Goal: Task Accomplishment & Management: Manage account settings

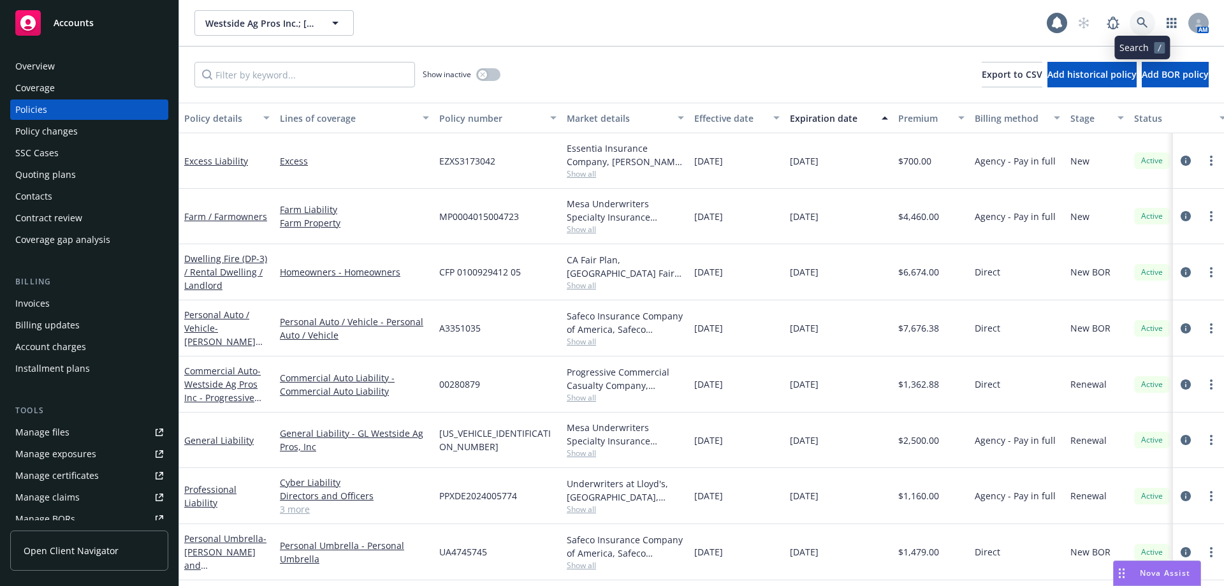
click at [1141, 20] on icon at bounding box center [1141, 22] width 11 height 11
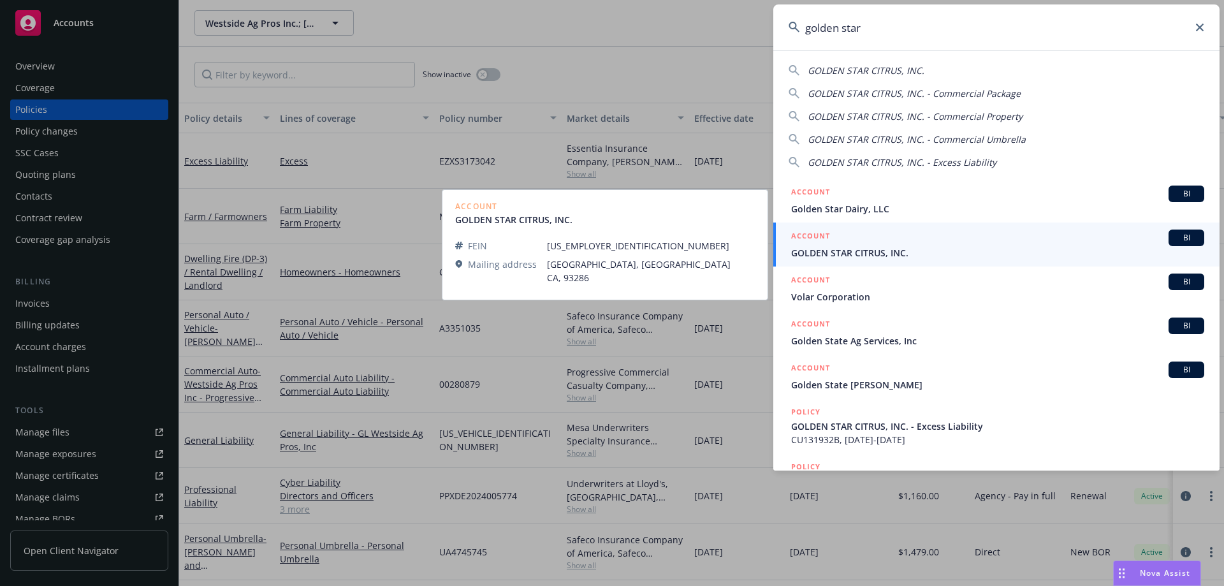
type input "golden star"
click at [872, 249] on span "GOLDEN STAR CITRUS, INC." at bounding box center [997, 252] width 413 height 13
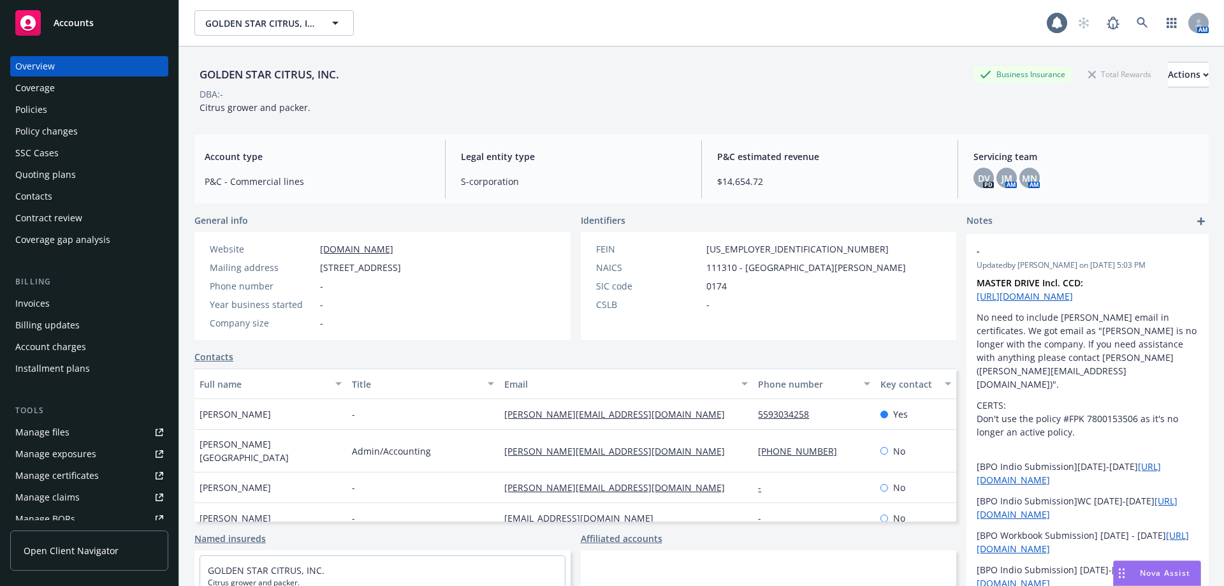
click at [73, 109] on div "Policies" at bounding box center [89, 109] width 148 height 20
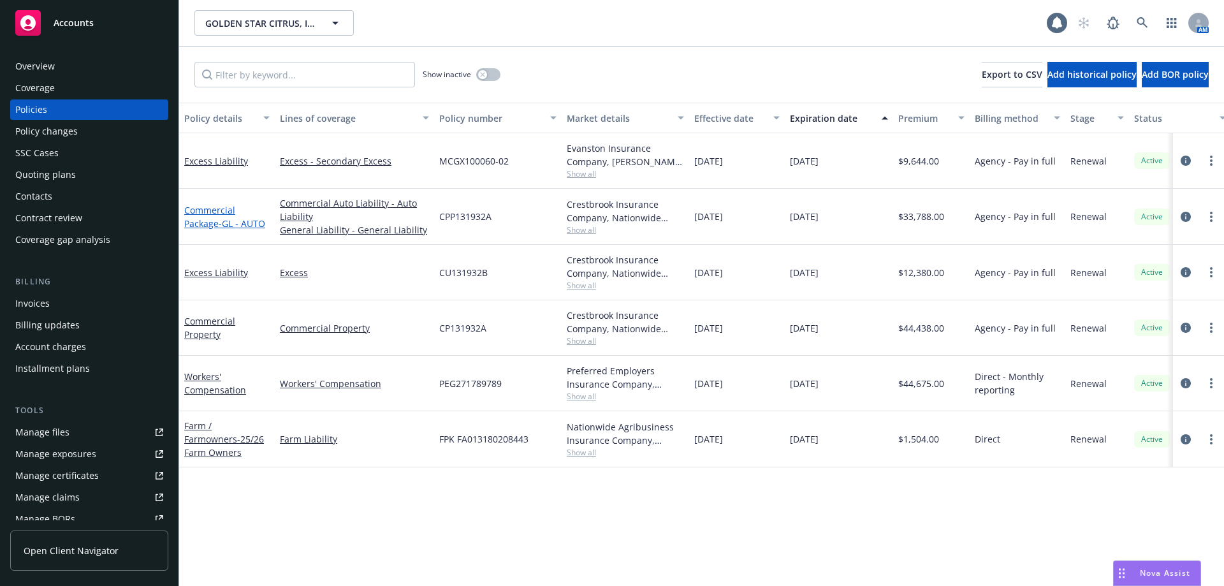
click at [212, 222] on link "Commercial Package - GL - AUTO" at bounding box center [224, 216] width 81 height 25
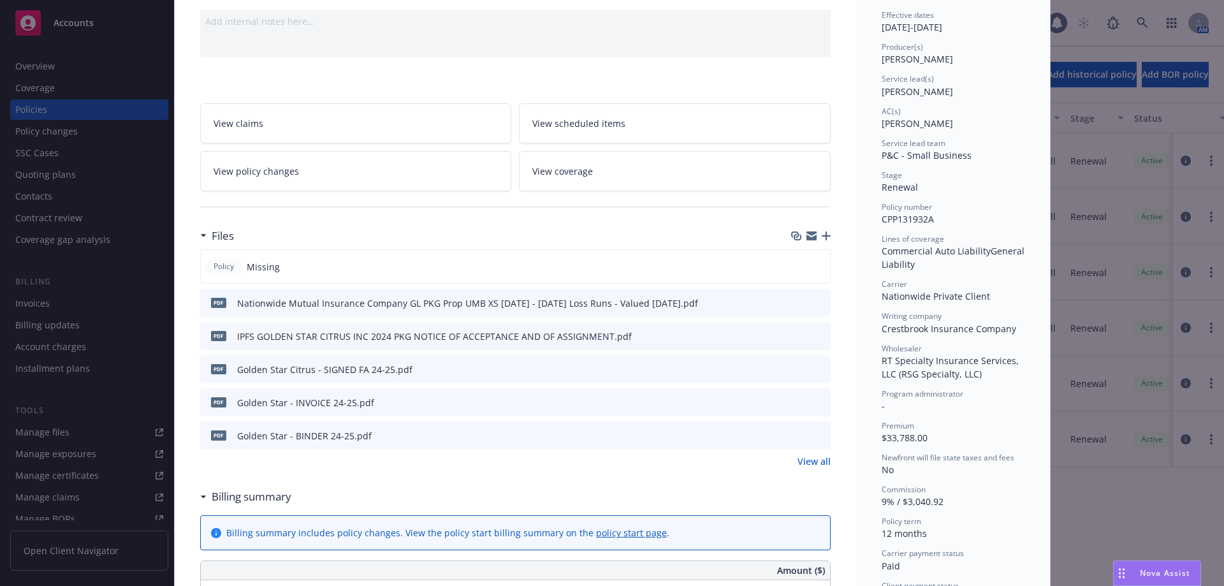
scroll to position [127, 0]
click at [823, 234] on icon "button" at bounding box center [826, 235] width 9 height 9
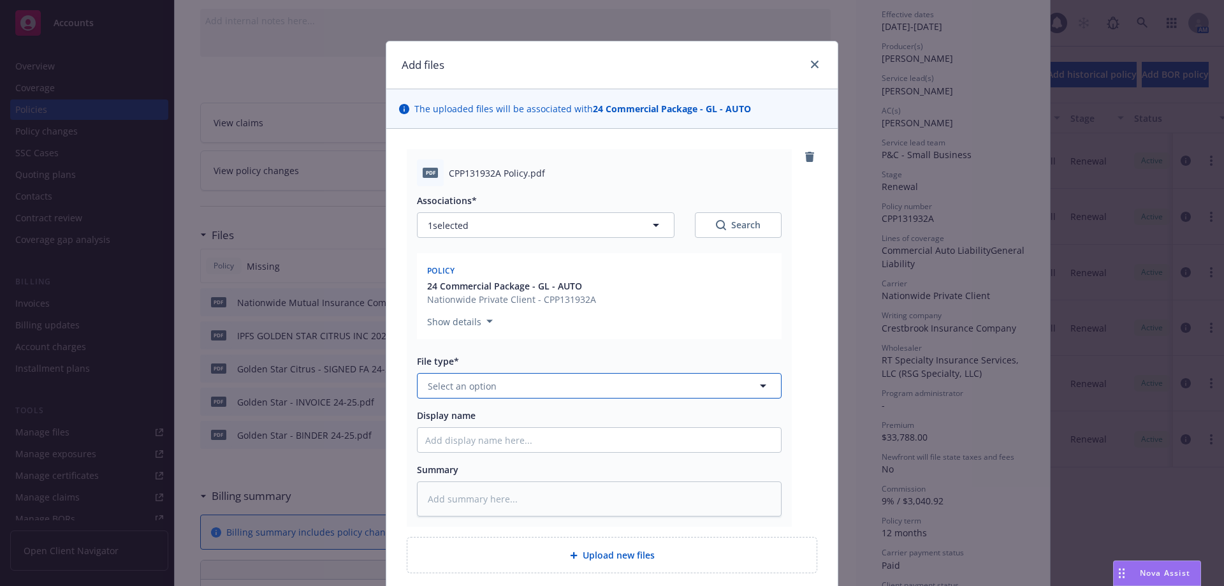
click at [507, 395] on button "Select an option" at bounding box center [599, 385] width 365 height 25
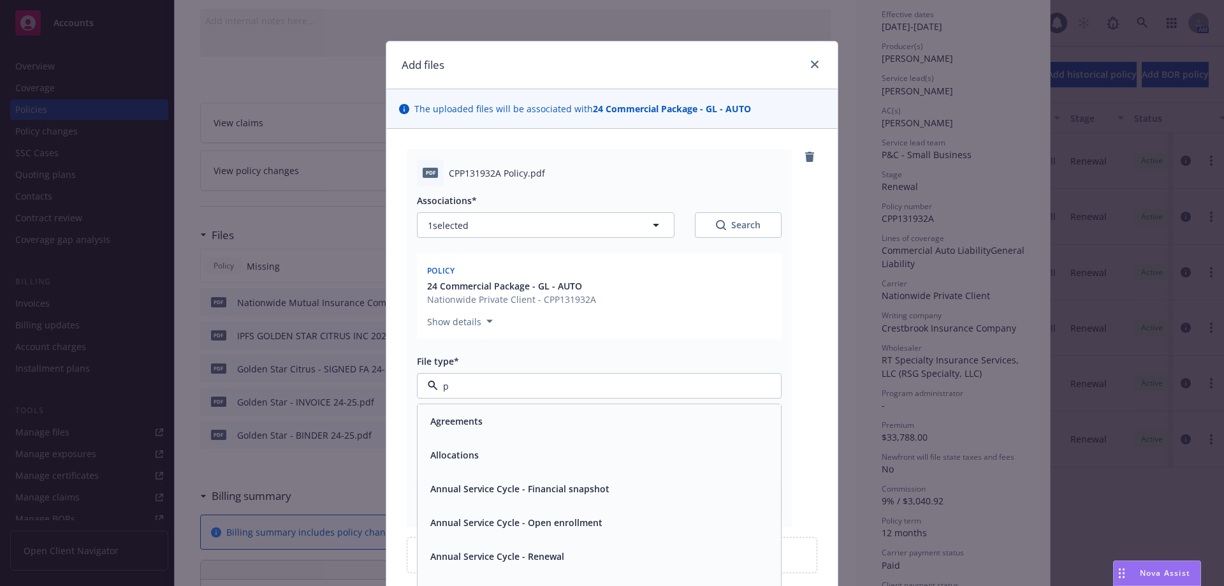
type input "po"
click at [448, 423] on span "Policy" at bounding box center [443, 420] width 26 height 13
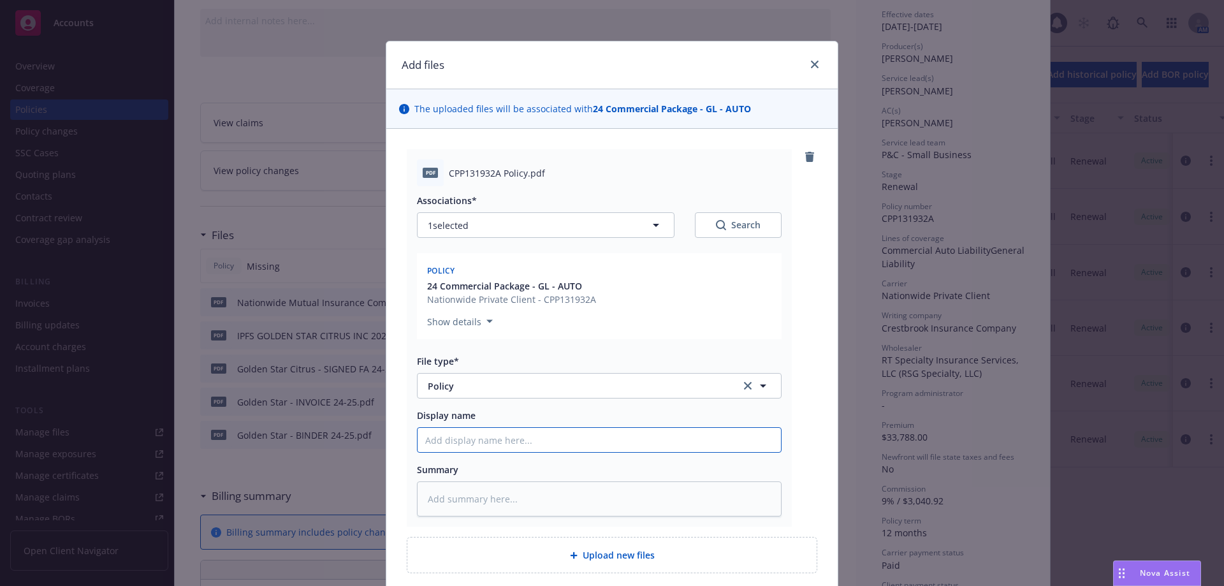
click at [464, 441] on input "Display name" at bounding box center [598, 440] width 363 height 24
type textarea "x"
type input "2"
type textarea "x"
type input "20"
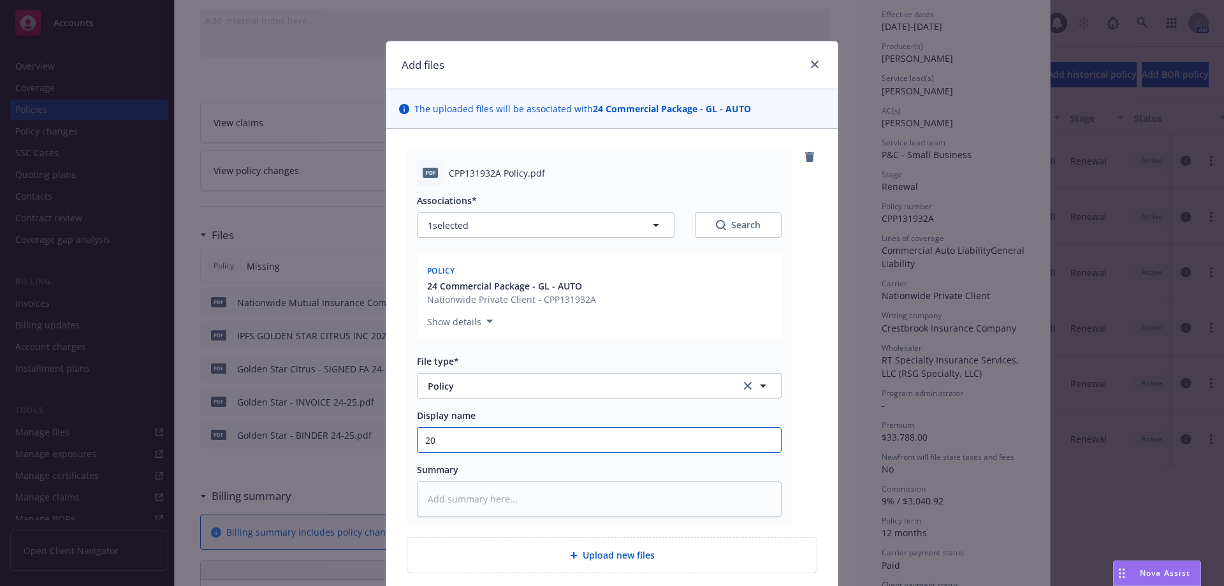
type textarea "x"
type input "202"
type textarea "x"
type input "2024"
type textarea "x"
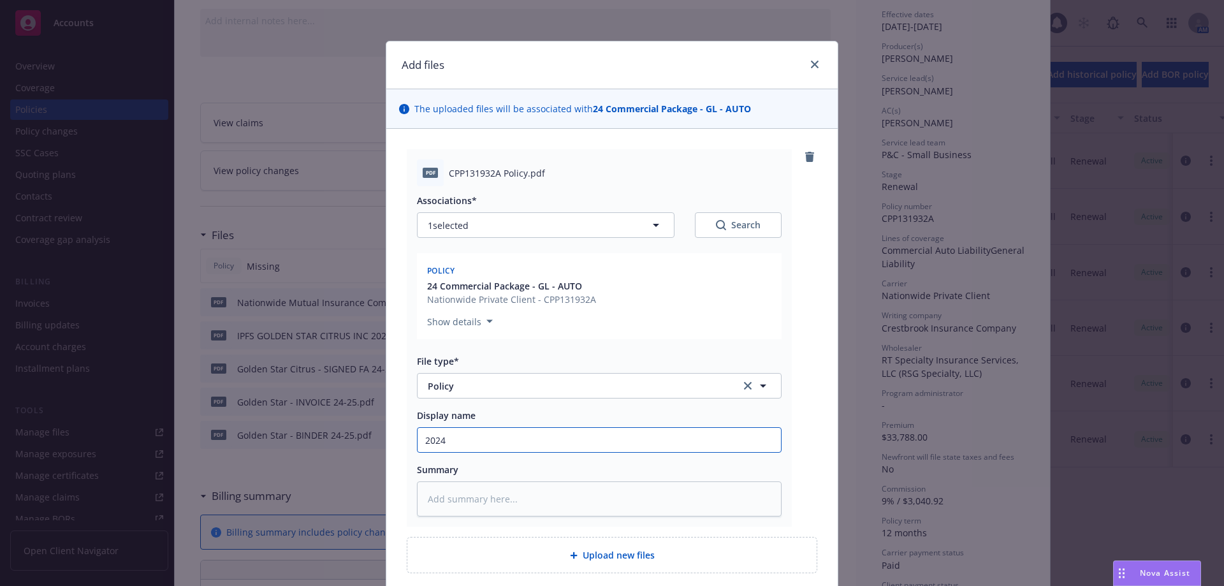
type input "2024"
type textarea "x"
type input "2024 c"
type textarea "x"
type input "2024 co"
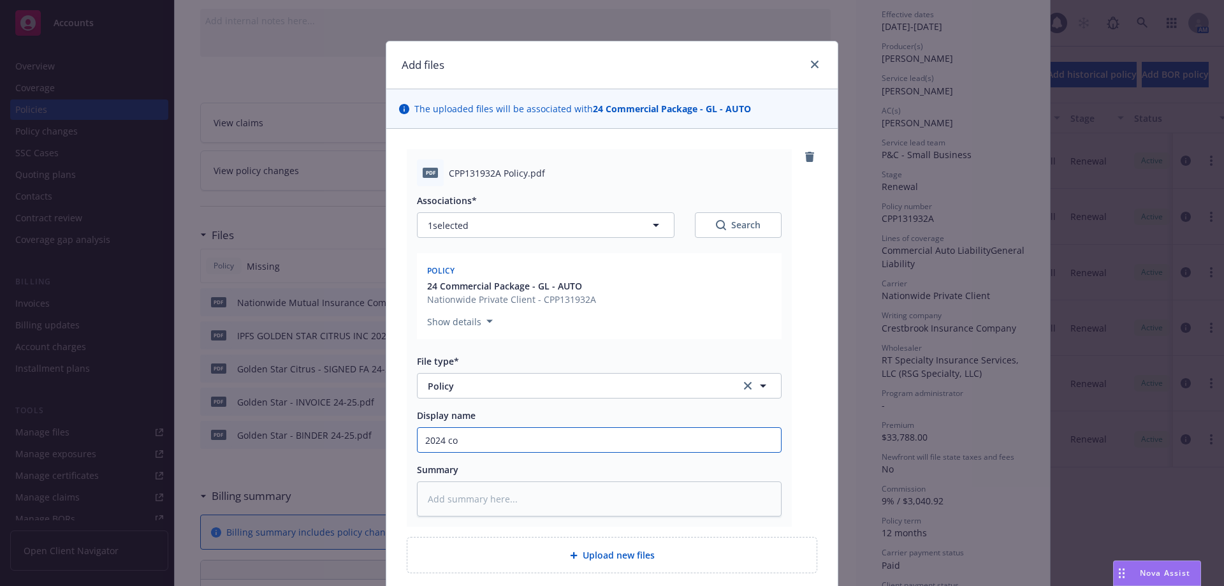
type textarea "x"
type input "2024 com"
type textarea "x"
type input "2024 comm"
type textarea "x"
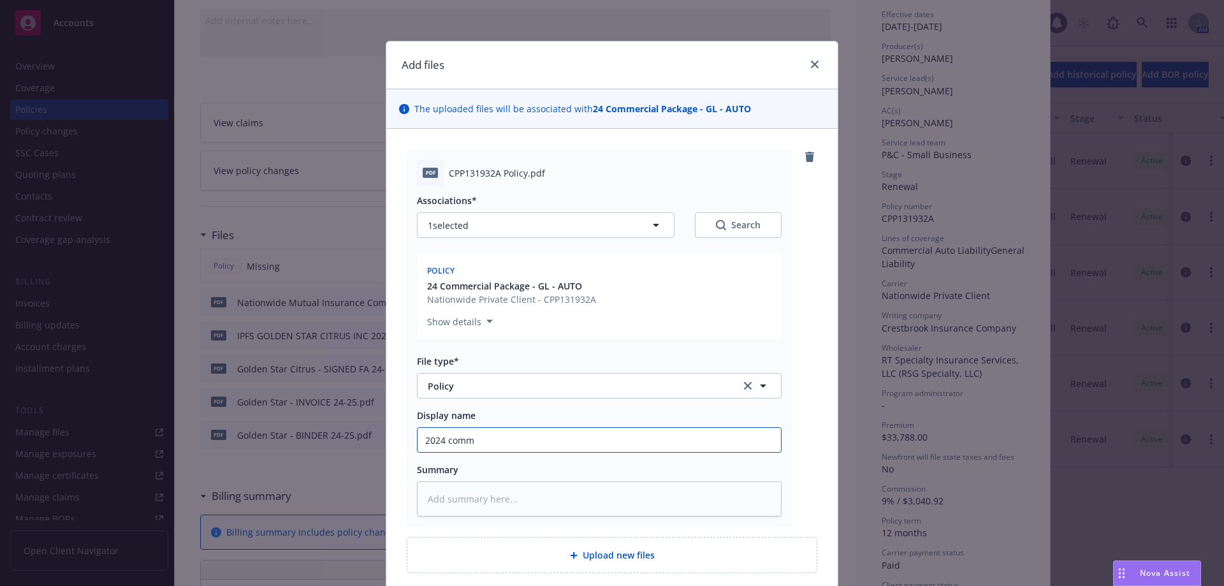
type input "2024 comme"
type textarea "x"
type input "2024 commer"
type textarea "x"
type input "2024 commeri"
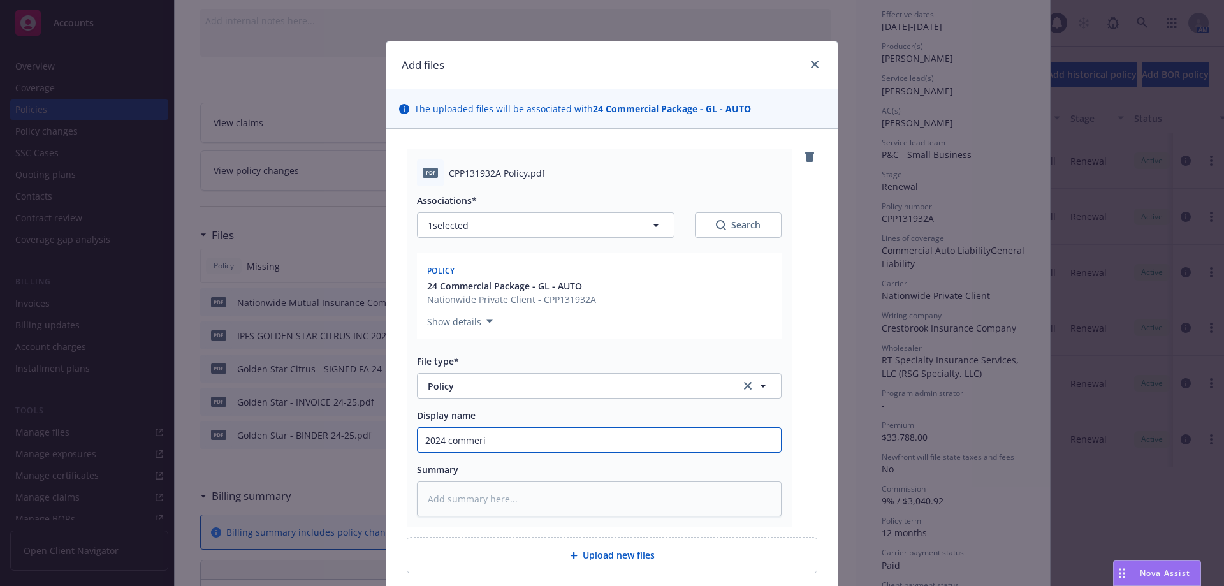
type textarea "x"
type input "2024 commeric"
type textarea "x"
type input "2024 commerica"
type textarea "x"
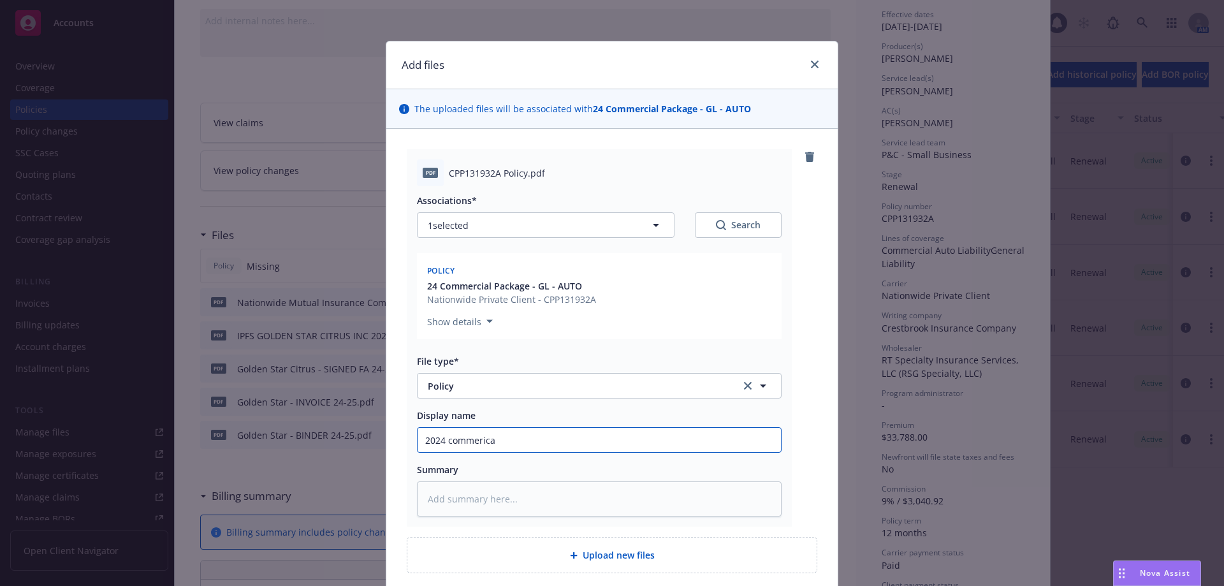
type input "2024 commerical"
type textarea "x"
type input "2024 commerical"
type textarea "x"
type input "2024 commerical"
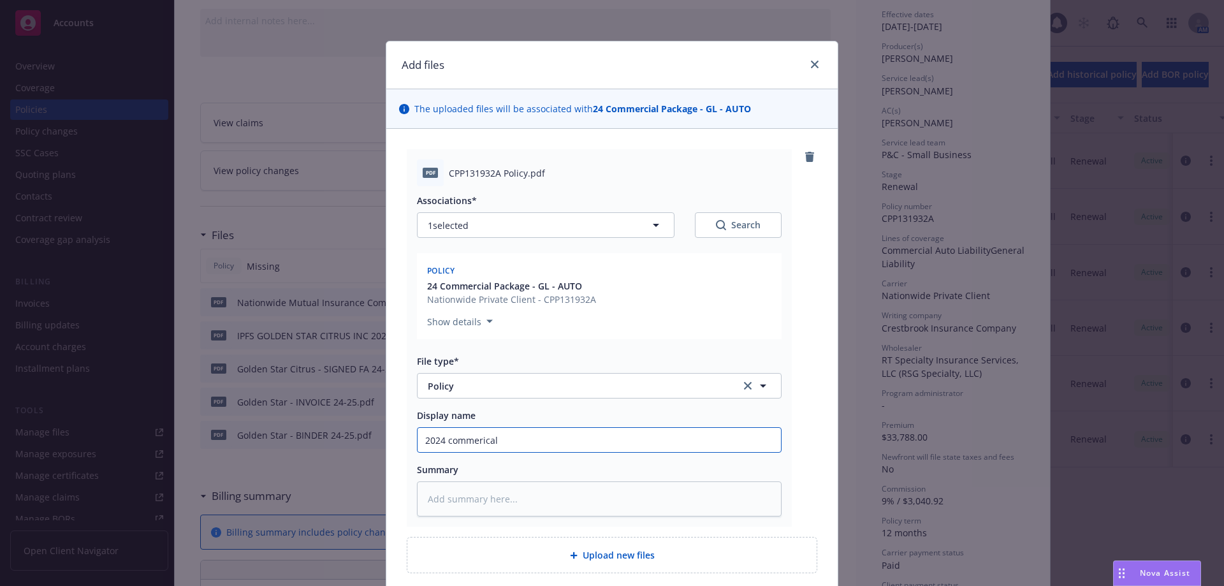
type textarea "x"
type input "2024 commerica"
type textarea "x"
type input "2024 commeric"
type textarea "x"
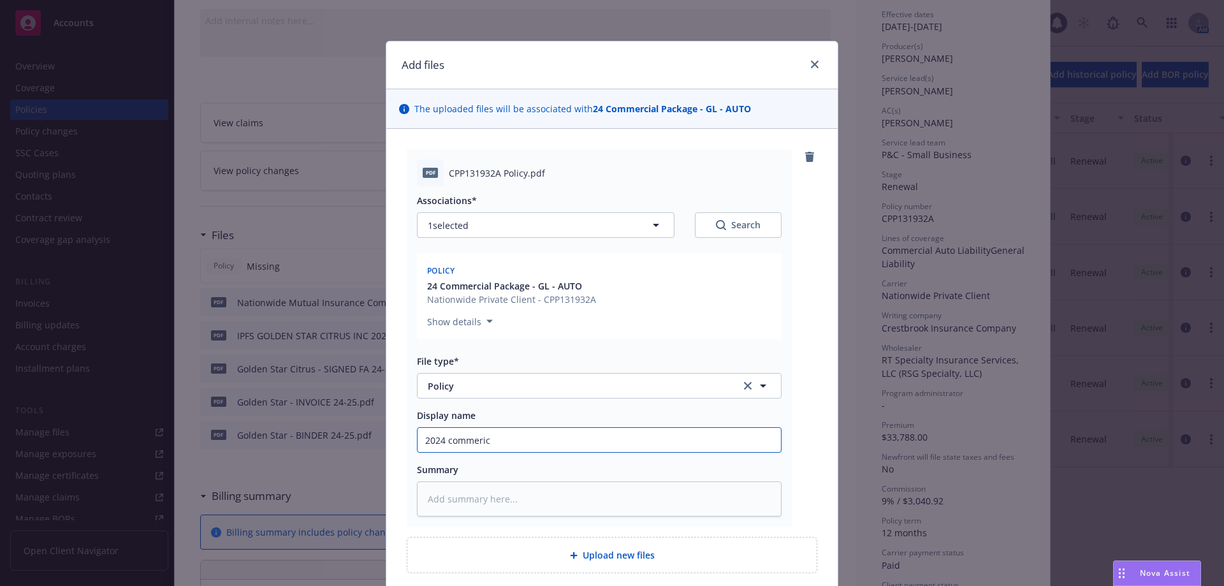
type input "2024 commeri"
type textarea "x"
type input "2024 commer"
type textarea "x"
type input "2024 comme"
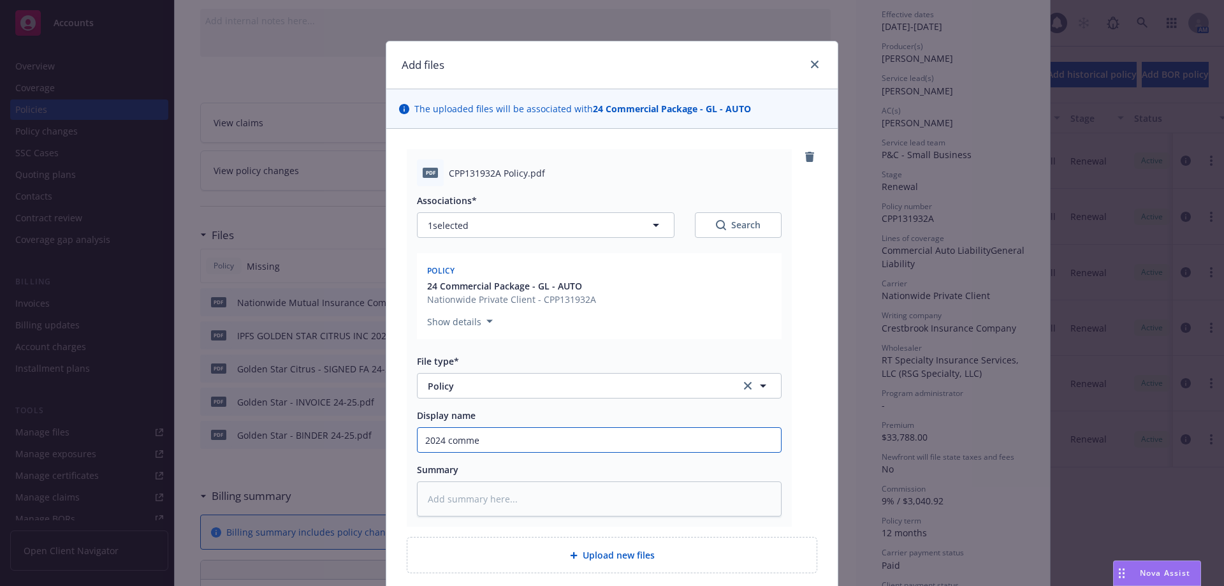
type textarea "x"
type input "2024 comm"
type textarea "x"
type input "2024 com"
type textarea "x"
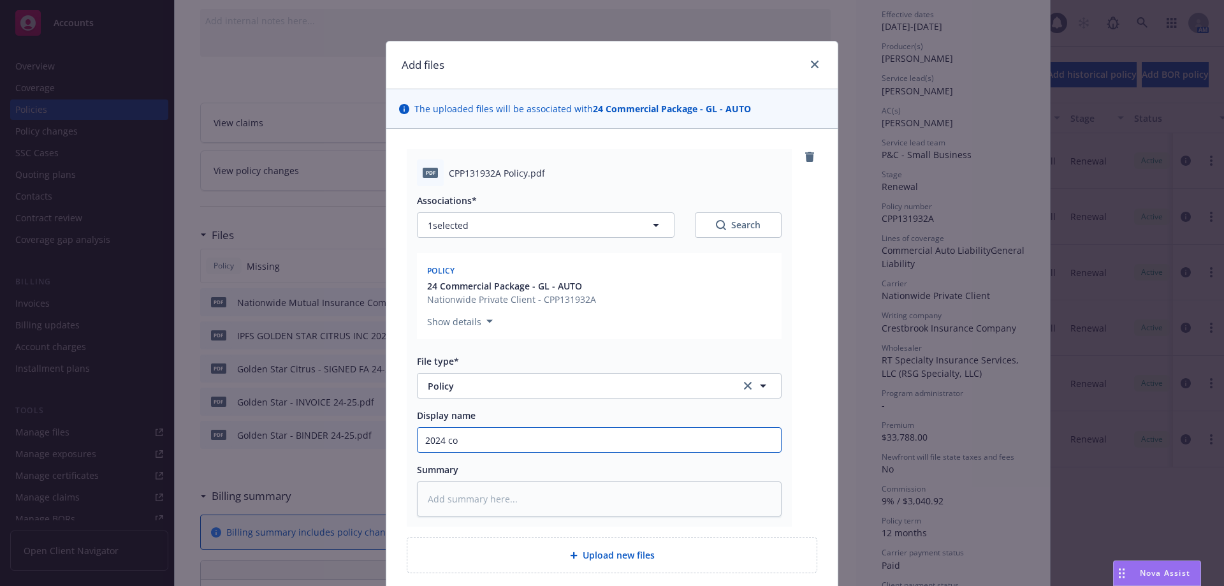
type input "2024 c"
type textarea "x"
type input "2024"
type textarea "x"
type input "2024 C"
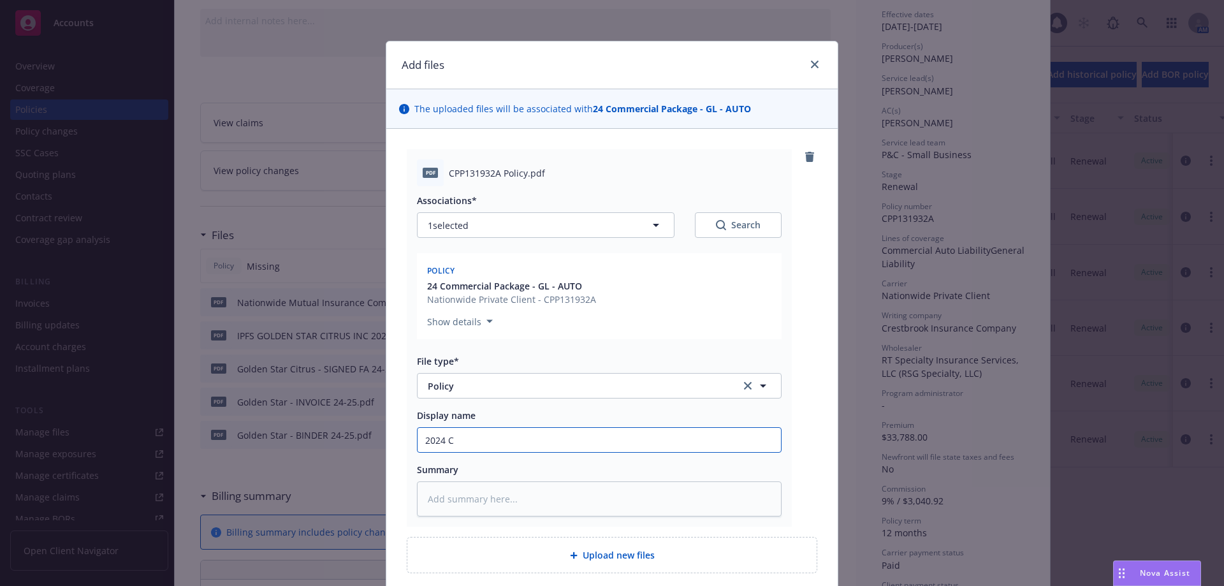
type textarea "x"
type input "2024 Co"
type textarea "x"
type input "2024 Com"
type textarea "x"
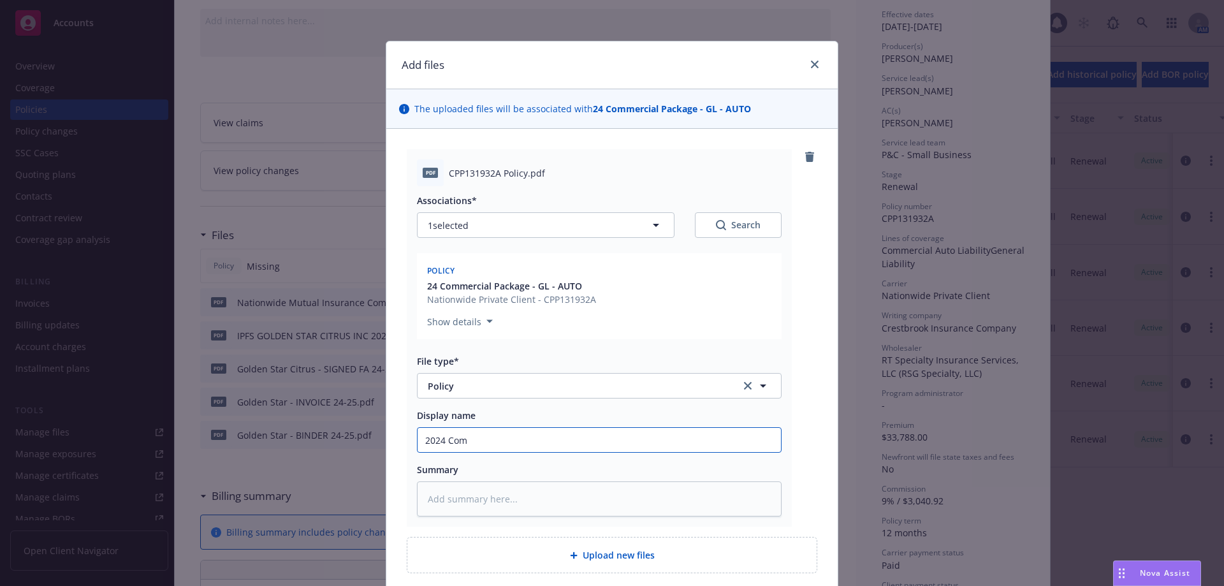
type input "2024 Comm"
type textarea "x"
type input "2024 Comme"
type textarea "x"
type input "2024 Commer"
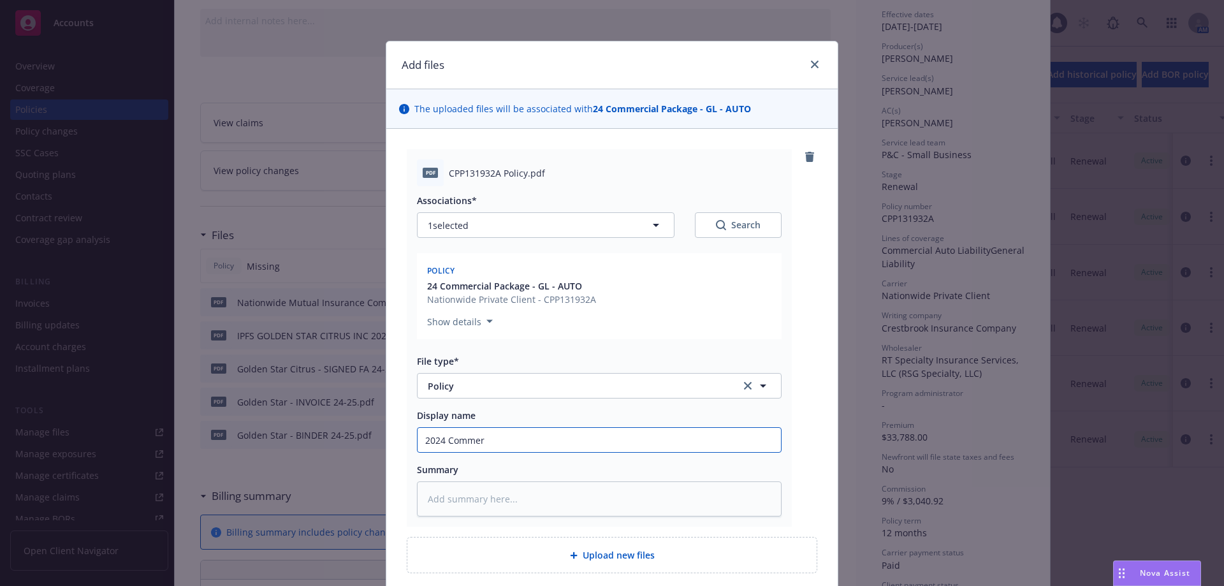
type textarea "x"
type input "2024 Commerc"
type textarea "x"
type input "2024 Commerci"
type textarea "x"
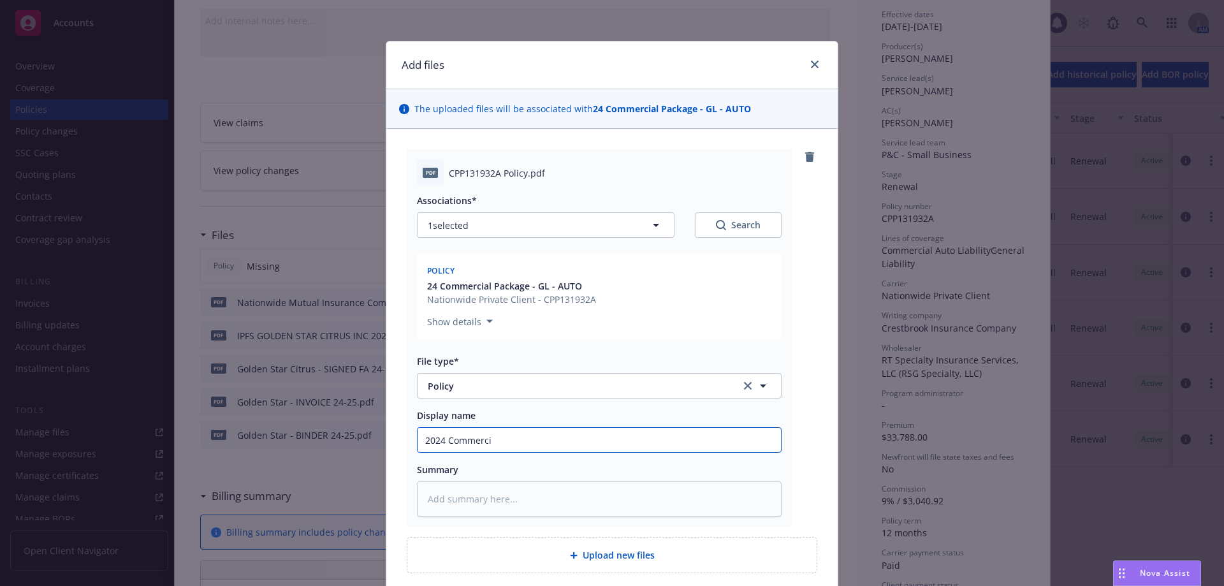
type input "2024 Commercia"
type textarea "x"
type input "2024 Commercial"
type textarea "x"
type input "2024 Commercial"
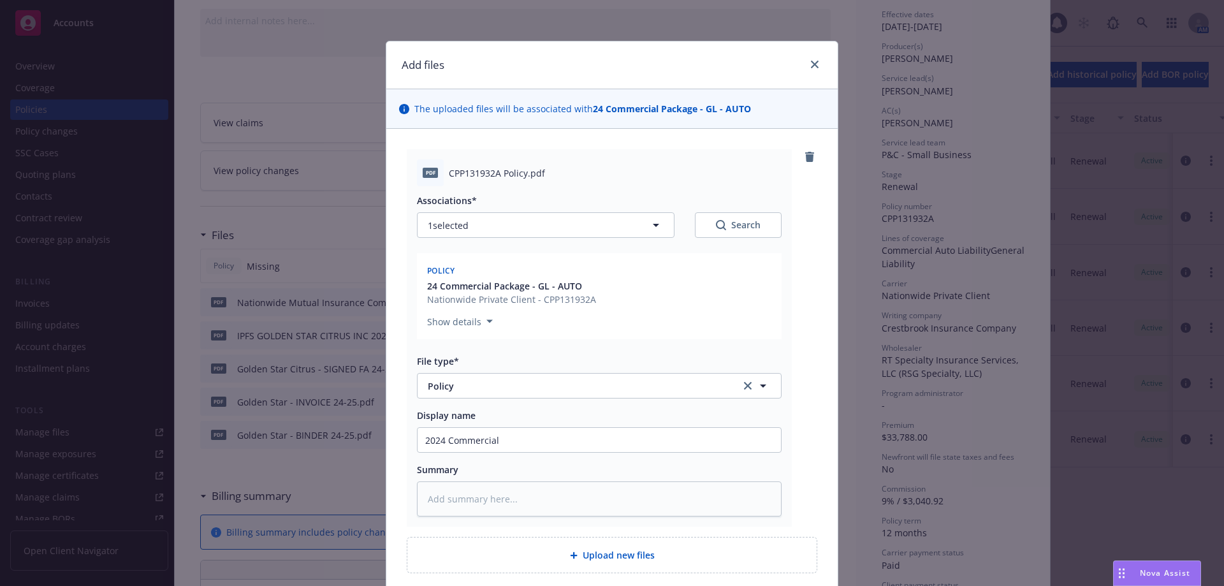
click at [614, 461] on div "Associations* 1 selected Search Policy 24 Commercial Package - GL - AUTO Nation…" at bounding box center [599, 351] width 365 height 330
click at [522, 437] on input "2024 Commercial" at bounding box center [598, 440] width 363 height 24
type textarea "x"
type input "2024 Commercial P"
type textarea "x"
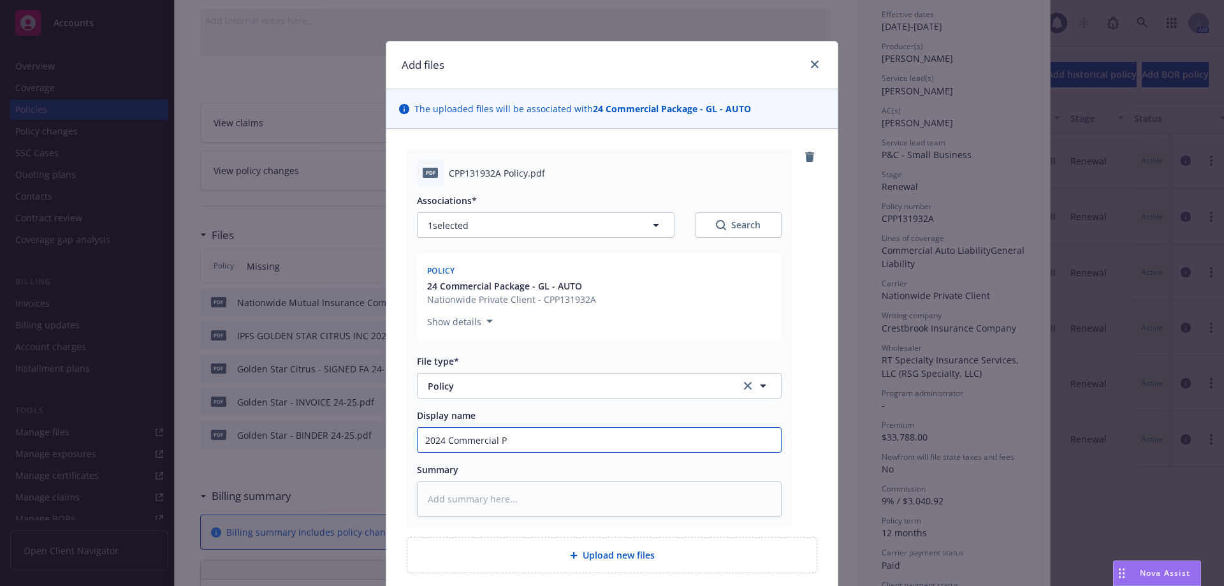
type input "2024 Commercial Pa"
type textarea "x"
type input "2024 Commercial Pak"
type textarea "x"
type input "2024 Commercial Paka"
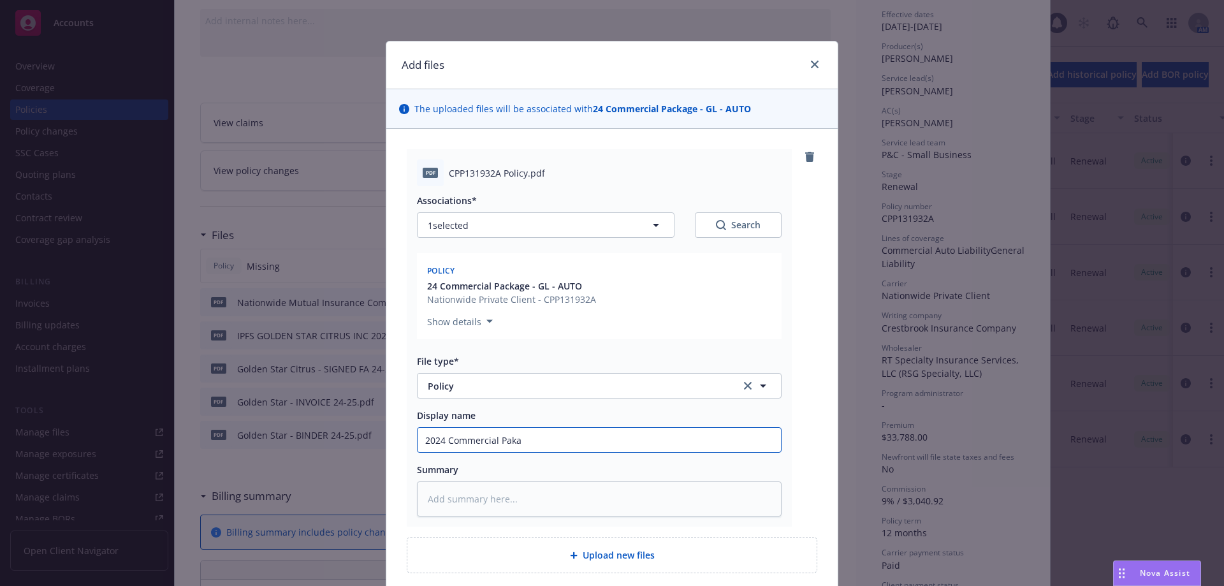
type textarea "x"
type input "2024 Commercial Pakag"
type textarea "x"
type input "2024 Commercial Pakage"
type textarea "x"
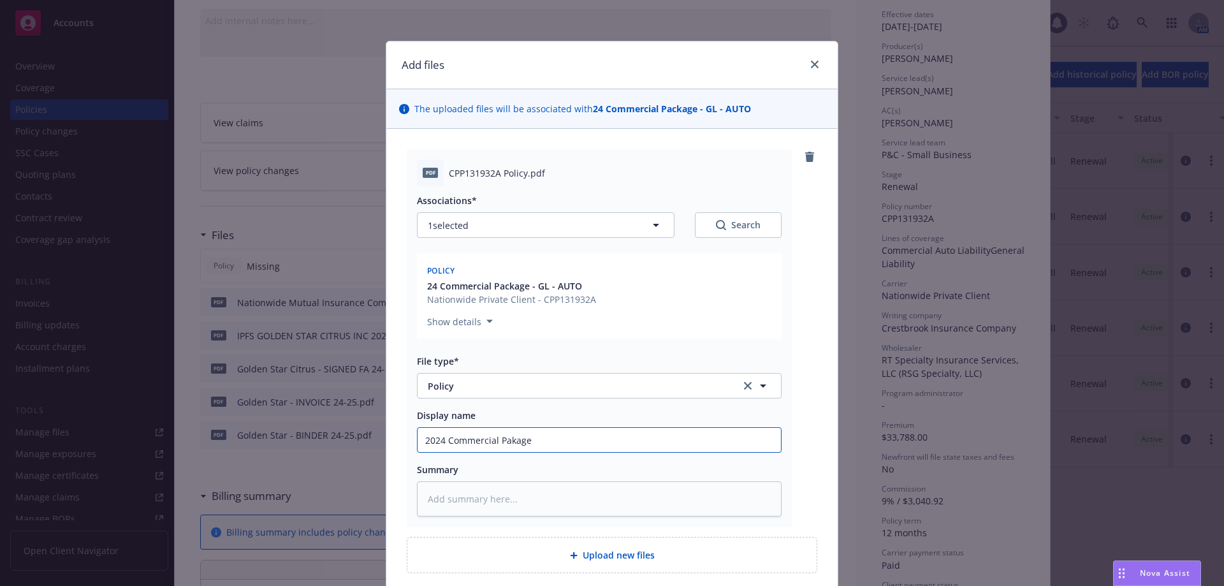
type input "2024 Commercial Pakage"
type textarea "x"
type input "2024 Commercial Pakage -"
type textarea "x"
type input "2024 Commercial Pakage -"
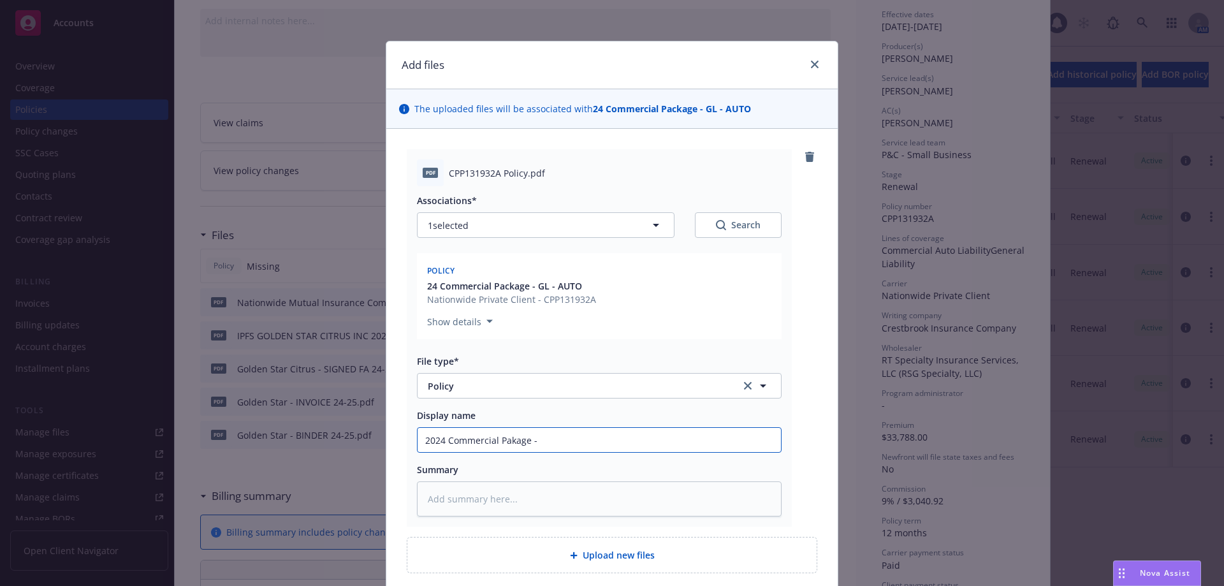
type textarea "x"
type input "2024 Commercial Pakage -"
type textarea "x"
type input "2024 Commercial Pakage"
type textarea "x"
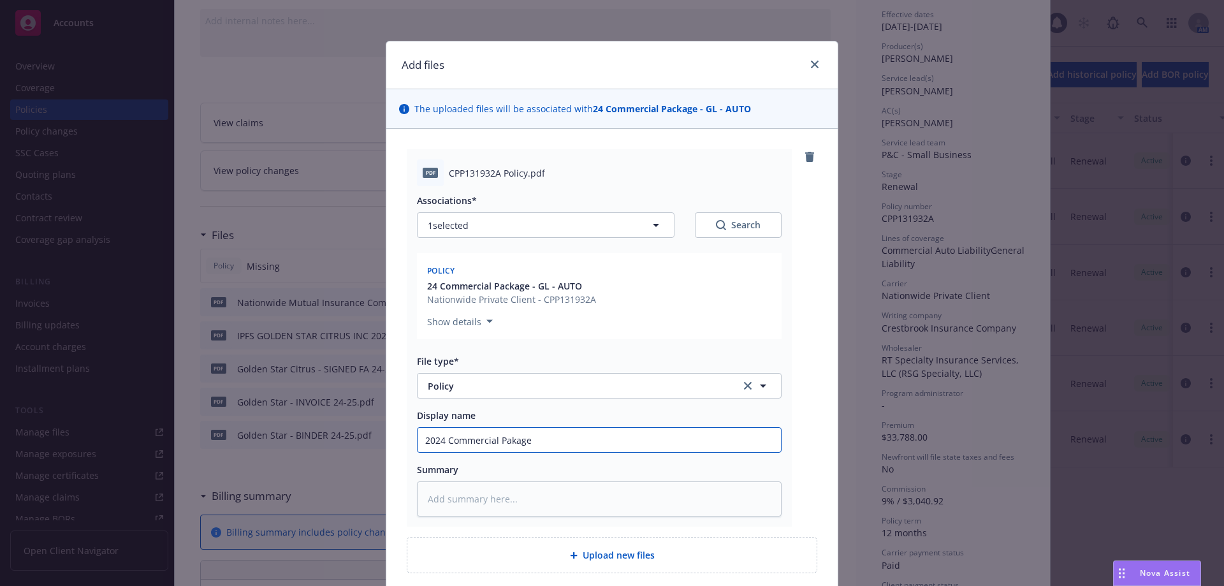
type input "2024 Commercial Pakage"
type textarea "x"
type input "2024 Commercial Pakag"
type textarea "x"
type input "2024 Commercial Paka"
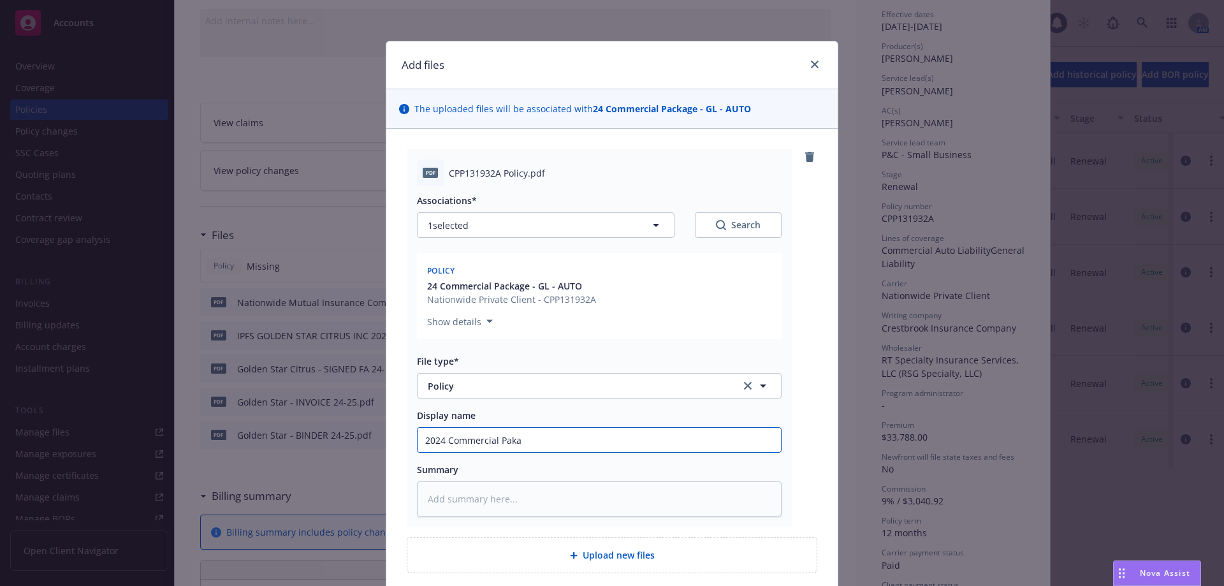
type textarea "x"
type input "2024 Commercial Pak"
type textarea "x"
type input "2024 Commercial Pa"
type textarea "x"
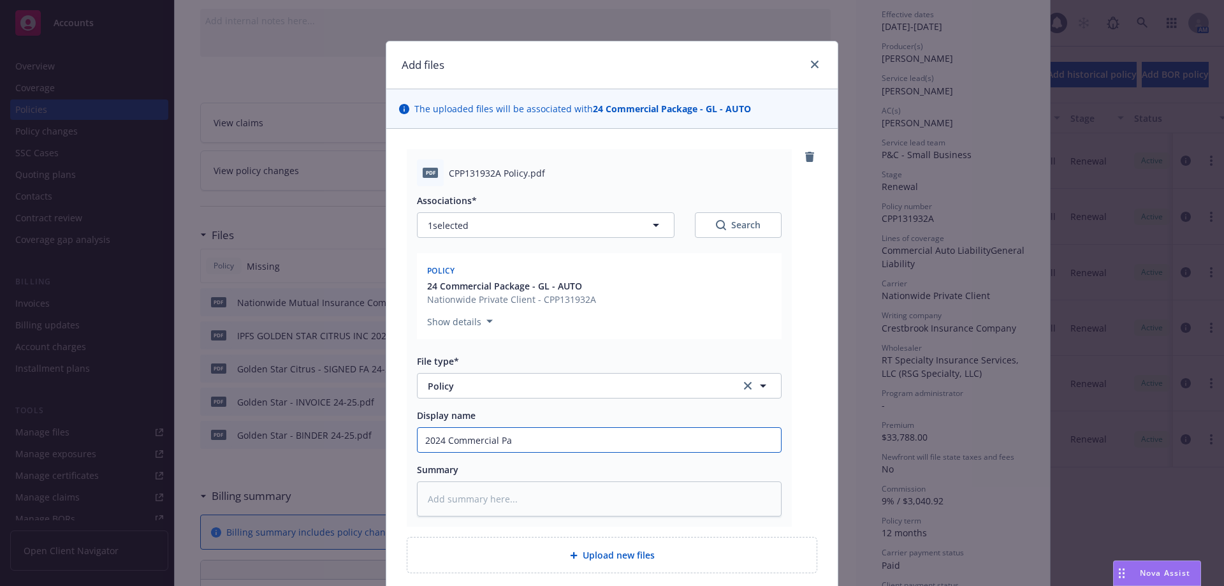
type input "2024 Commercial Pac"
type textarea "x"
type input "2024 Commercial Pack"
type textarea "x"
type input "2024 Commercial Packa"
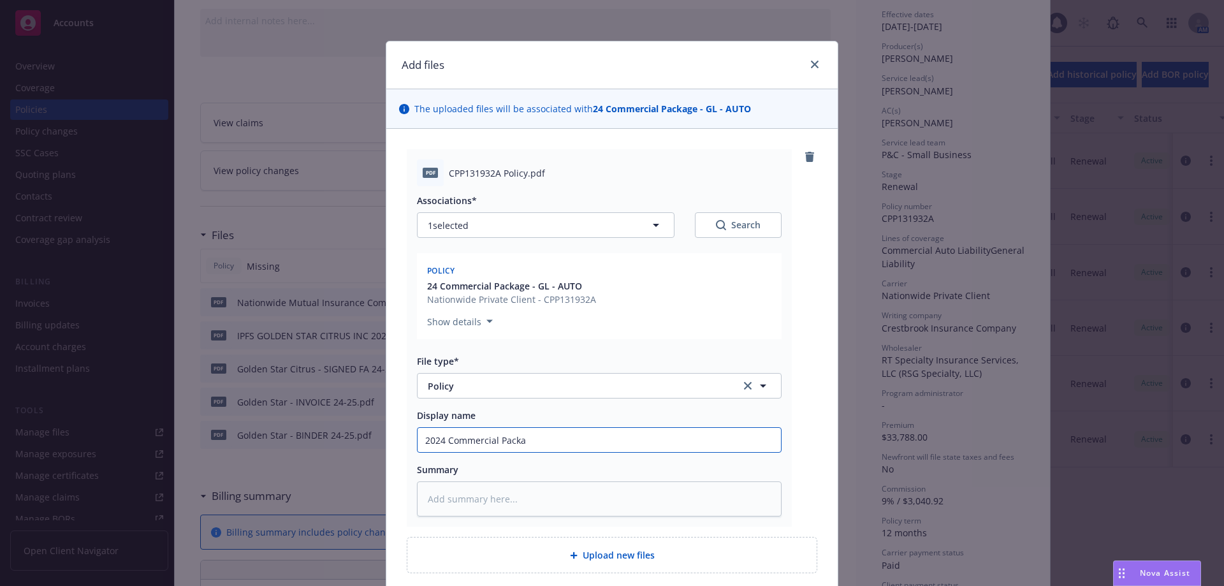
type textarea "x"
type input "2024 Commercial Packag"
type textarea "x"
type input "2024 Commercial Packagfe"
type textarea "x"
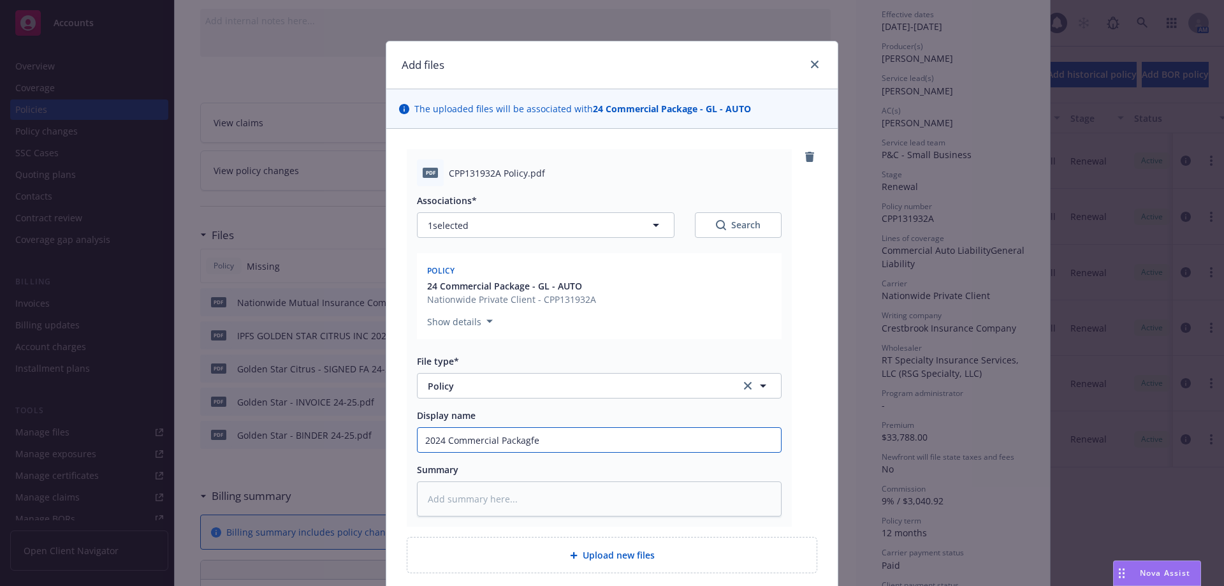
type input "2024 Commercial Packagf"
type textarea "x"
type input "2024 Commercial Packag"
type textarea "x"
type input "2024 Commercial Packagg"
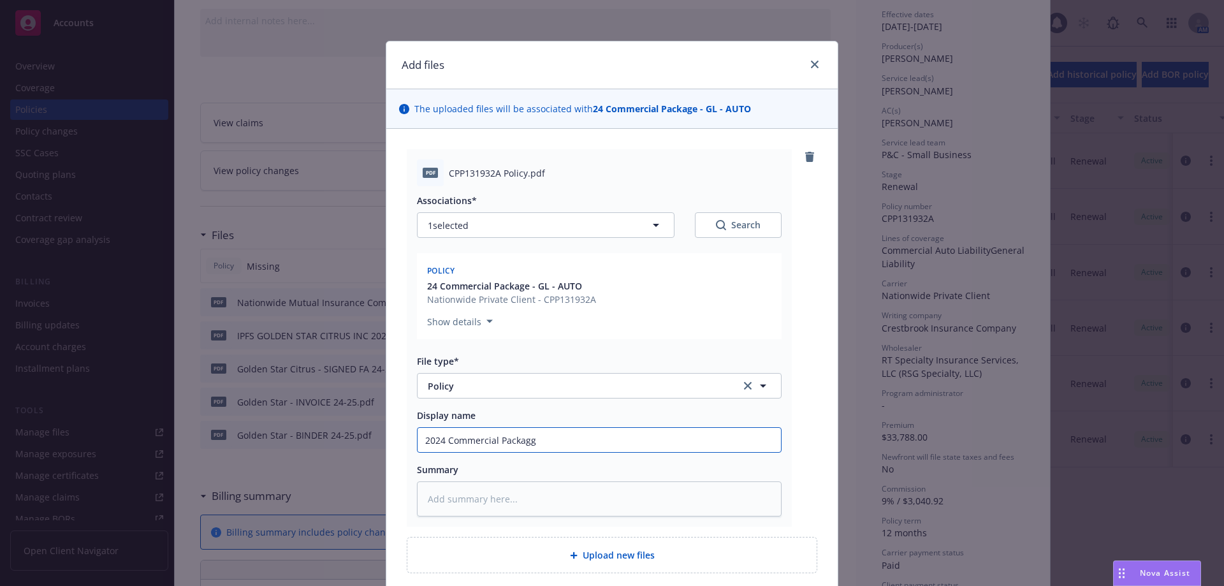
type textarea "x"
type input "2024 Commercial Packagge"
type textarea "x"
type input "2024 Commercial Packagge"
type textarea "x"
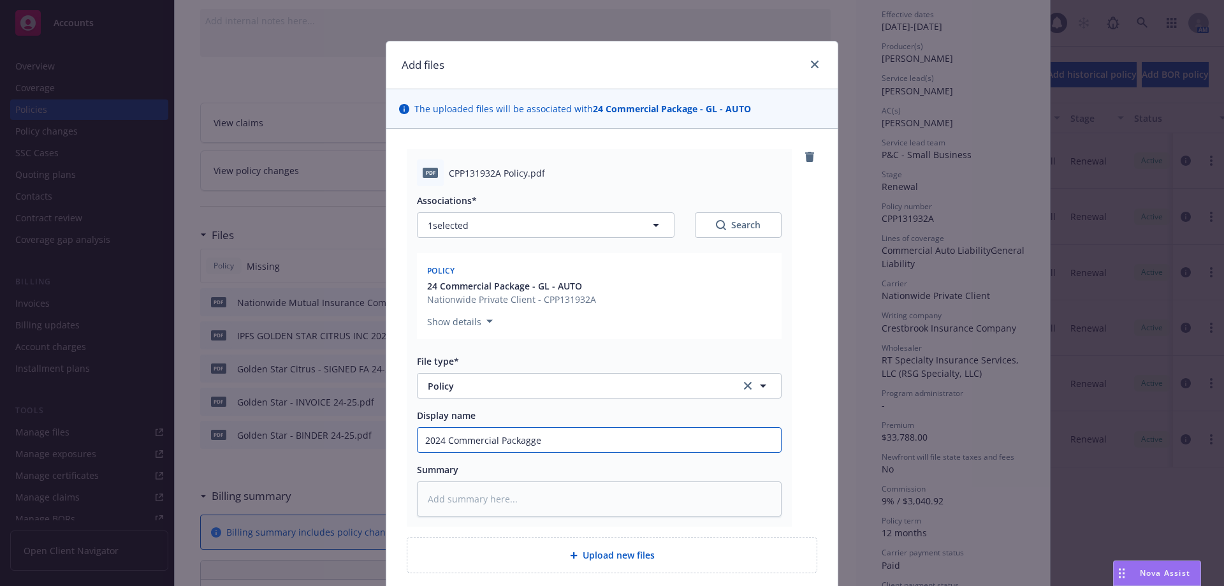
type input "2024 Commercial Packagge"
type textarea "x"
type input "2024 Commercial Packagg"
type textarea "x"
type input "2024 Commercial Packag"
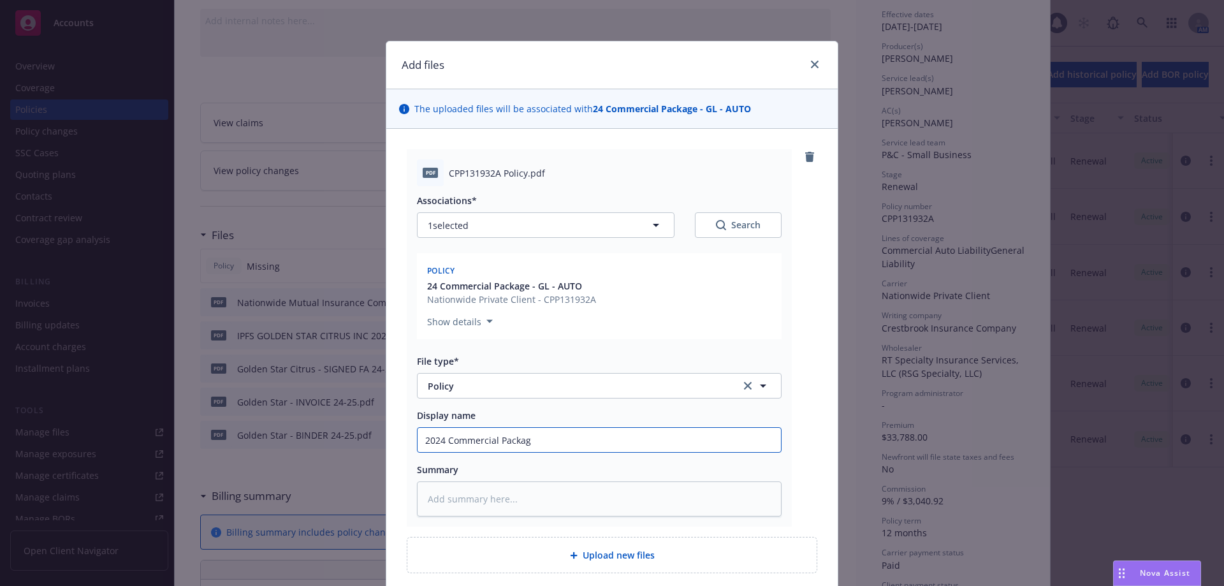
type textarea "x"
type input "2024 Commercial Package"
type textarea "x"
type input "2024 Commercial Package"
type textarea "x"
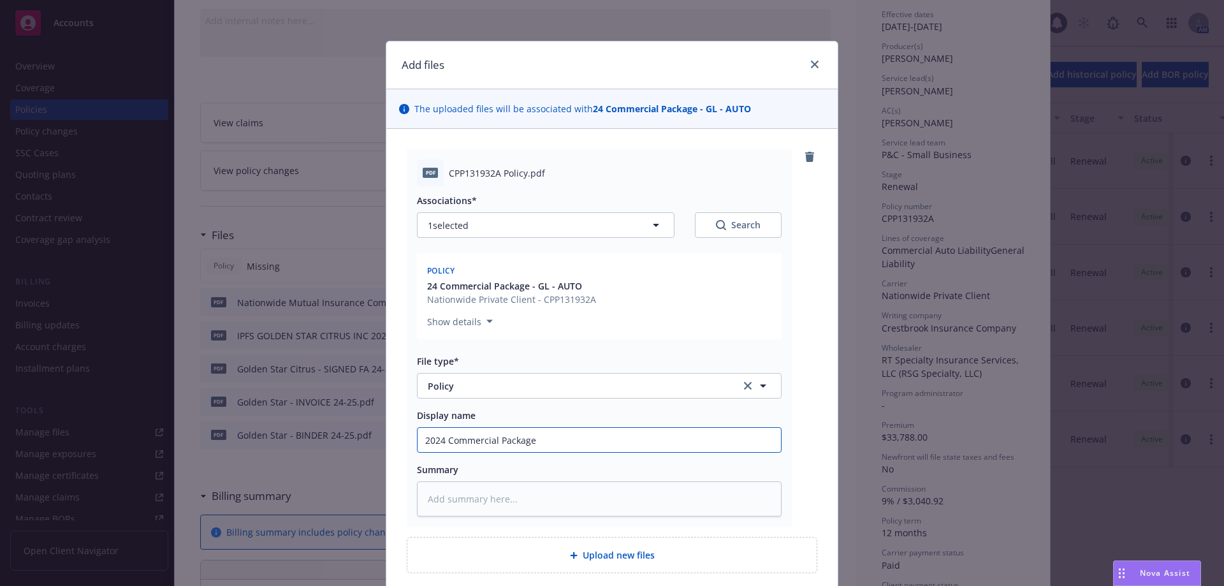
type input "2024 Commercial Package P"
type textarea "x"
type input "2024 Commercial Package Pl"
type textarea "x"
type input "2024 Commercial Package P"
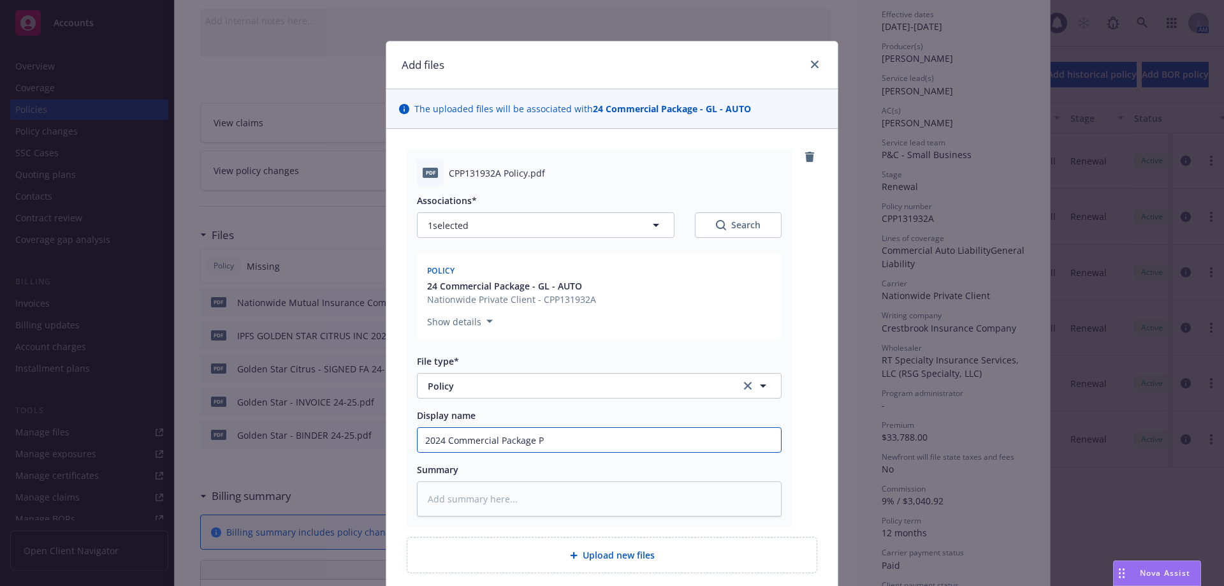
type textarea "x"
type input "2024 Commercial Package Po"
type textarea "x"
type input "2024 Commercial Package Pol"
type textarea "x"
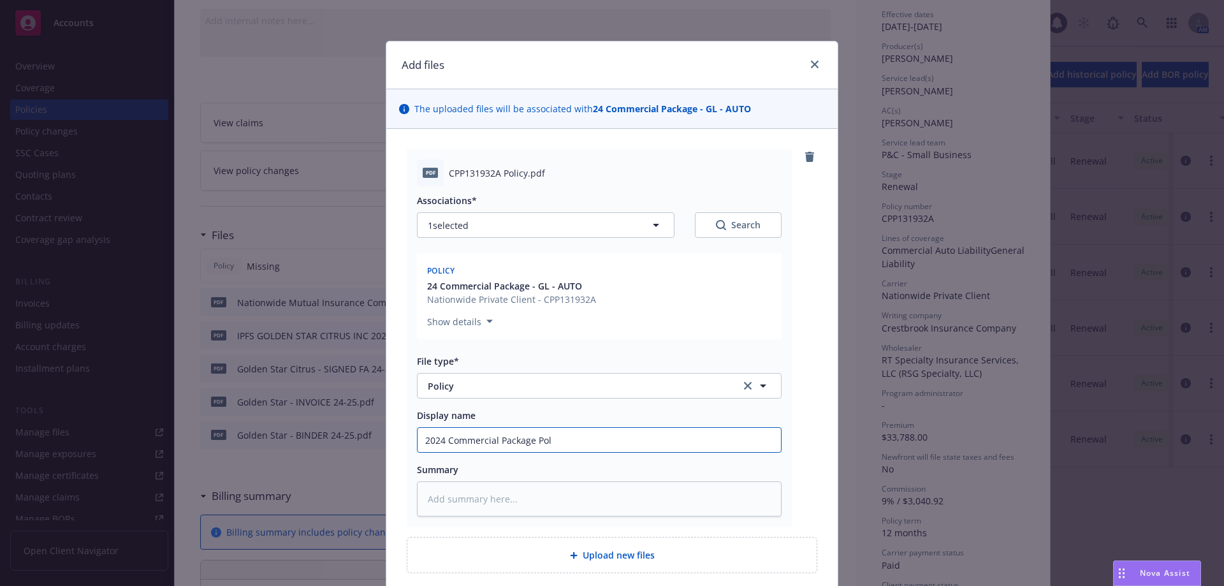
type input "2024 Commercial Package Poli"
type textarea "x"
type input "2024 Commercial Package Polic"
type textarea "x"
type input "2024 Commercial Package Policy"
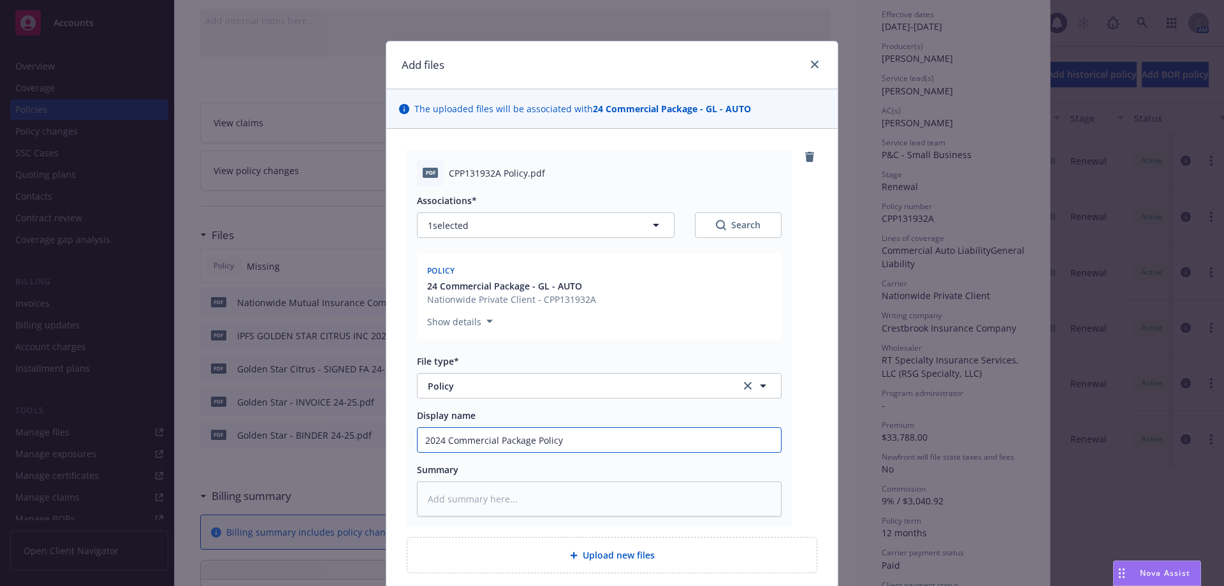
type textarea "x"
type input "2024 Commercial Package Policy"
type textarea "x"
type input "2024 Commercial Package Policy -"
type textarea "x"
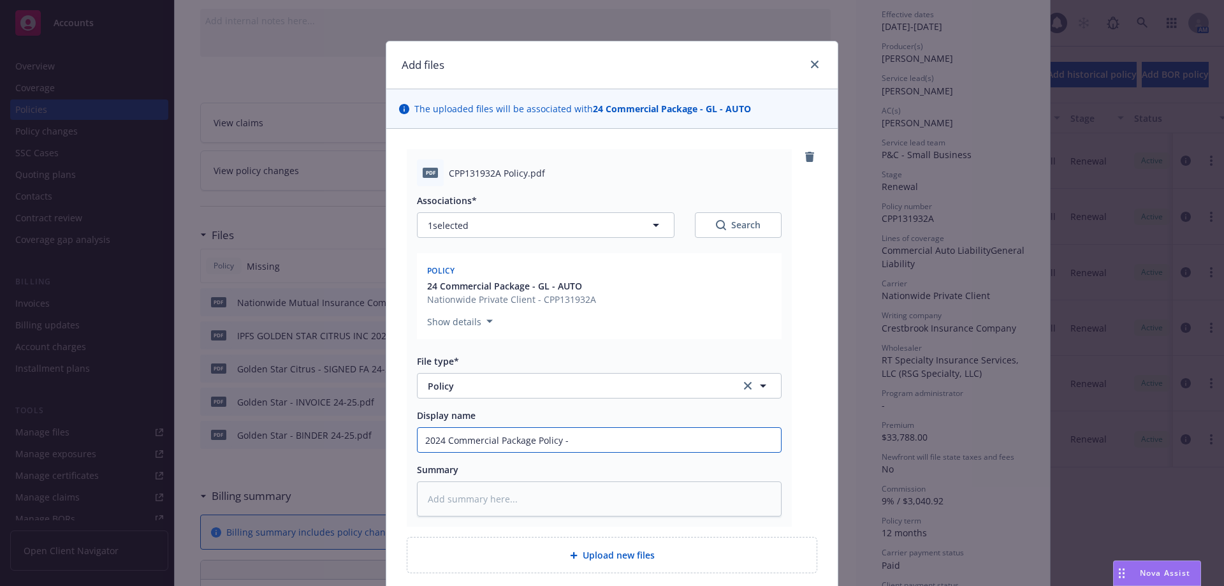
type input "2024 Commercial Package Policy -"
type textarea "x"
type input "2024 Commercial Package Policy - R"
type textarea "x"
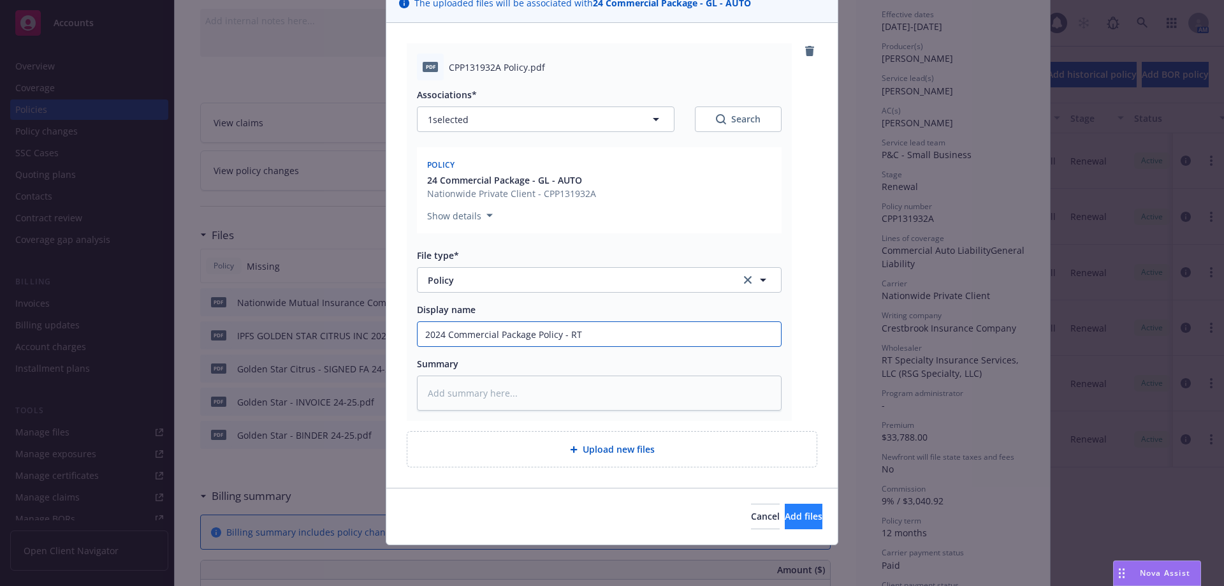
type input "2024 Commercial Package Policy - RT"
click at [785, 510] on span "Add files" at bounding box center [804, 516] width 38 height 12
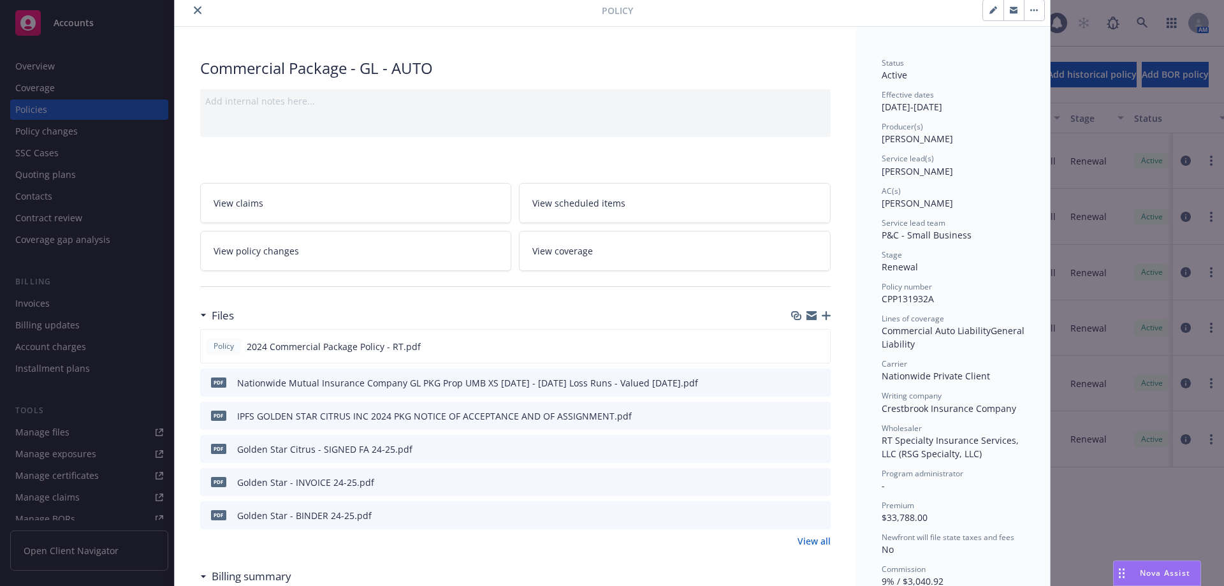
scroll to position [0, 0]
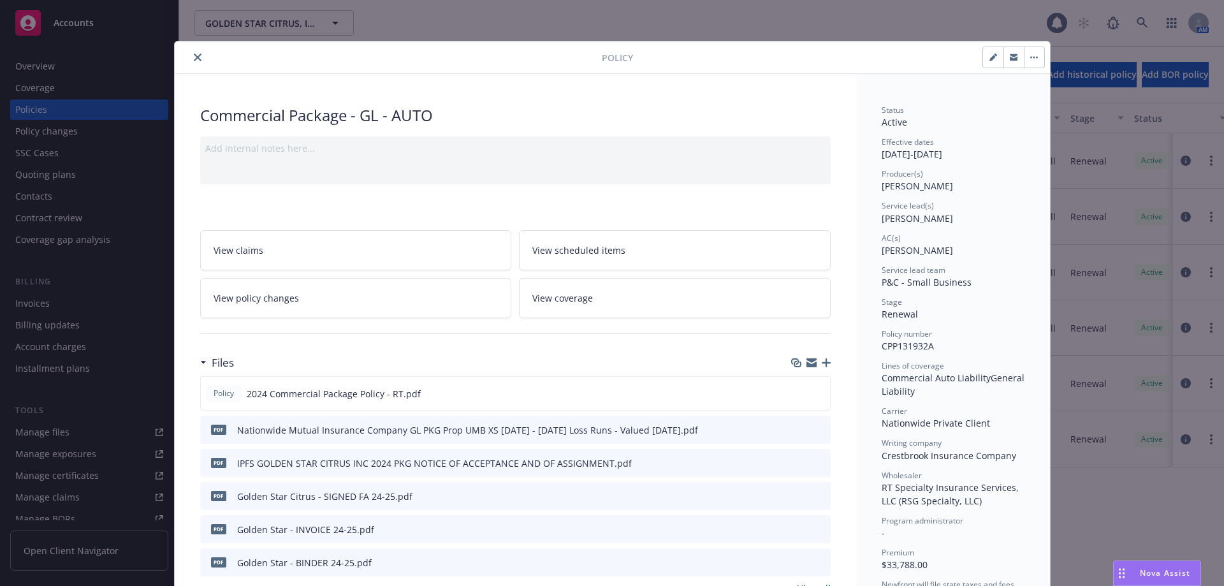
click at [190, 62] on button "close" at bounding box center [197, 57] width 15 height 15
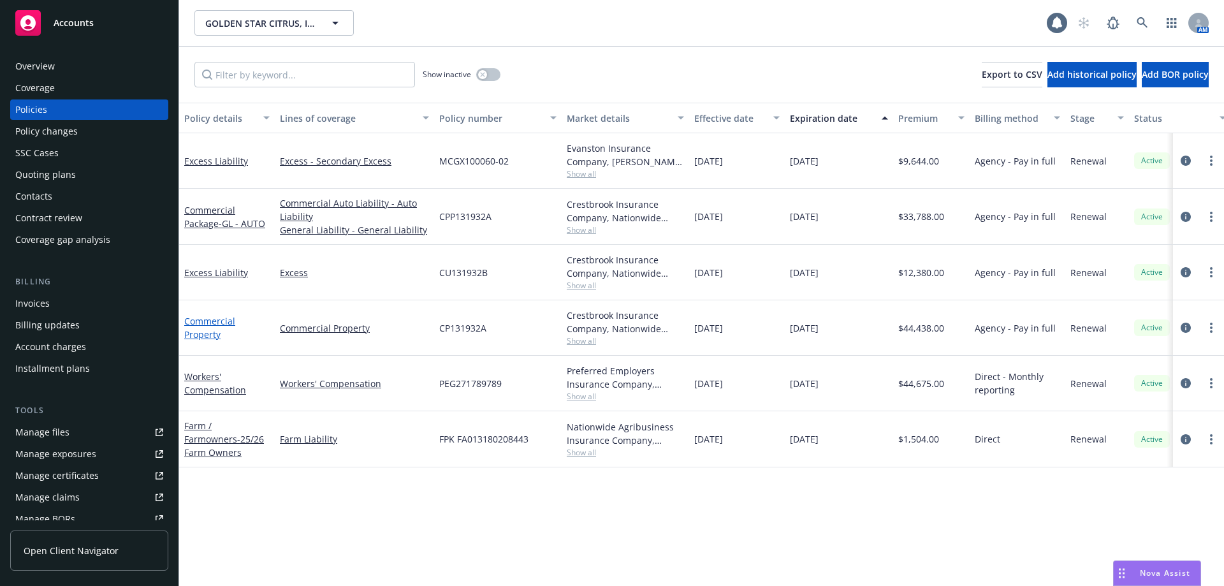
click at [203, 336] on link "Commercial Property" at bounding box center [209, 327] width 51 height 25
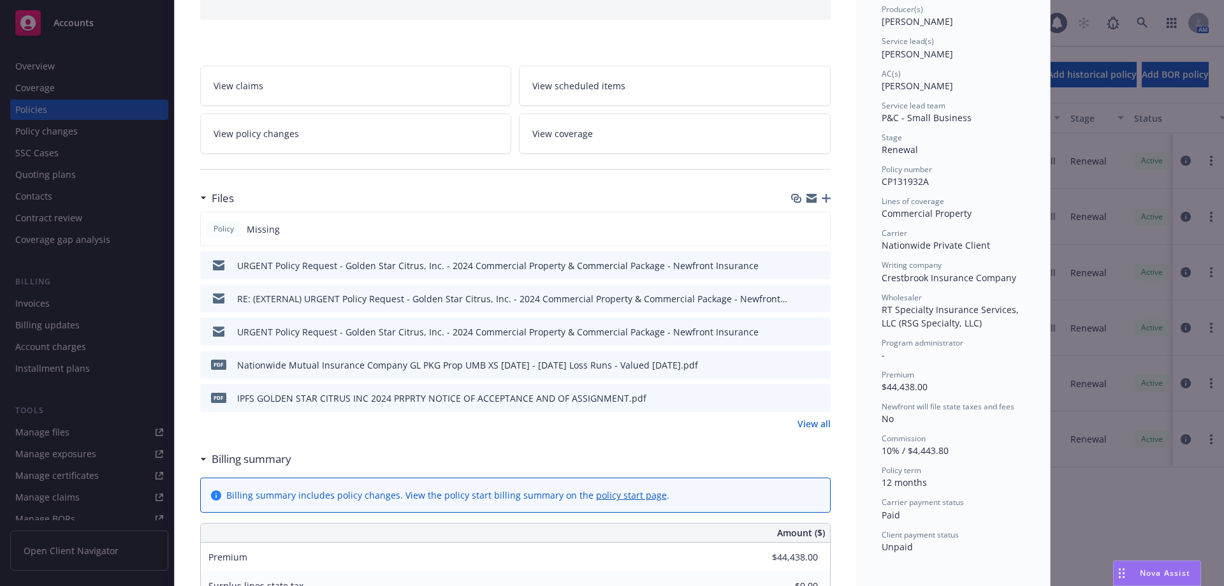
scroll to position [64, 0]
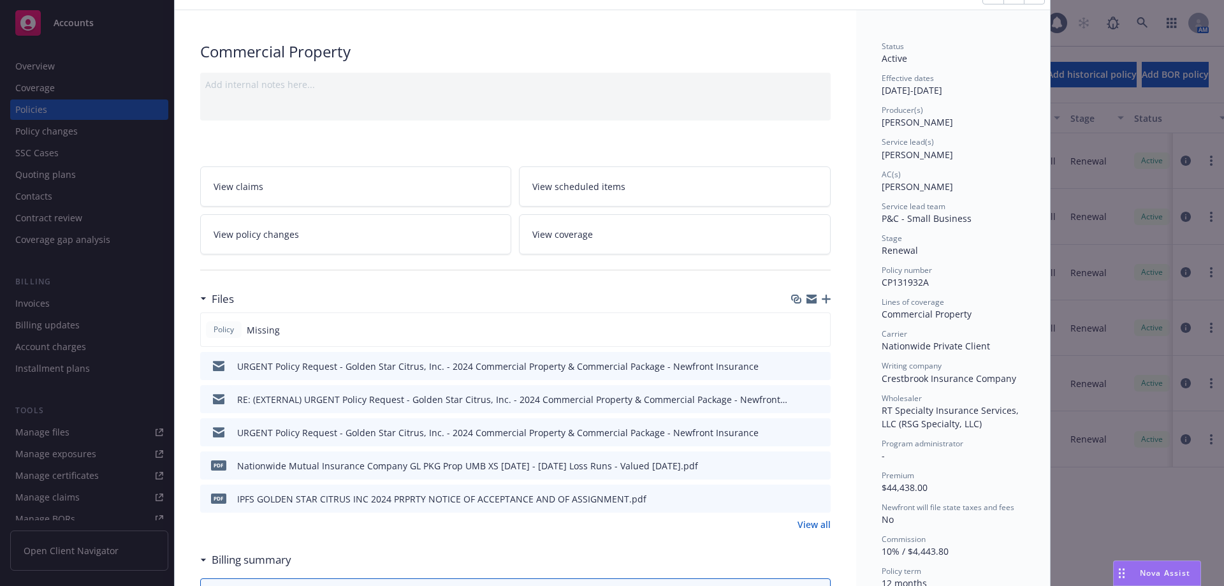
click at [822, 295] on icon "button" at bounding box center [826, 298] width 9 height 9
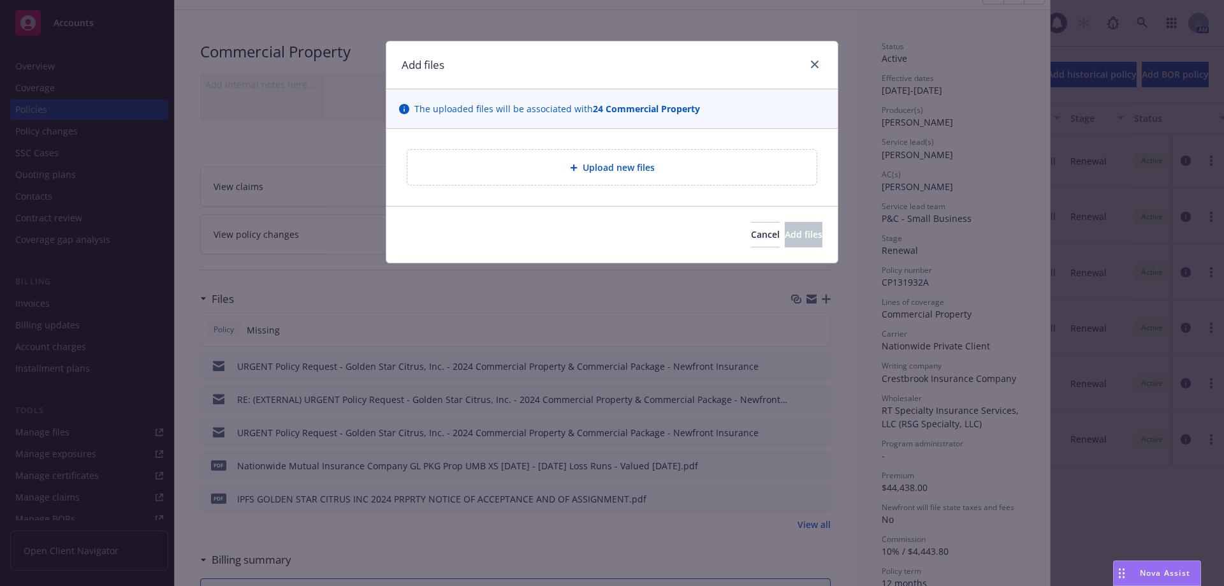
click at [502, 171] on div "Upload new files" at bounding box center [611, 167] width 389 height 15
type textarea "x"
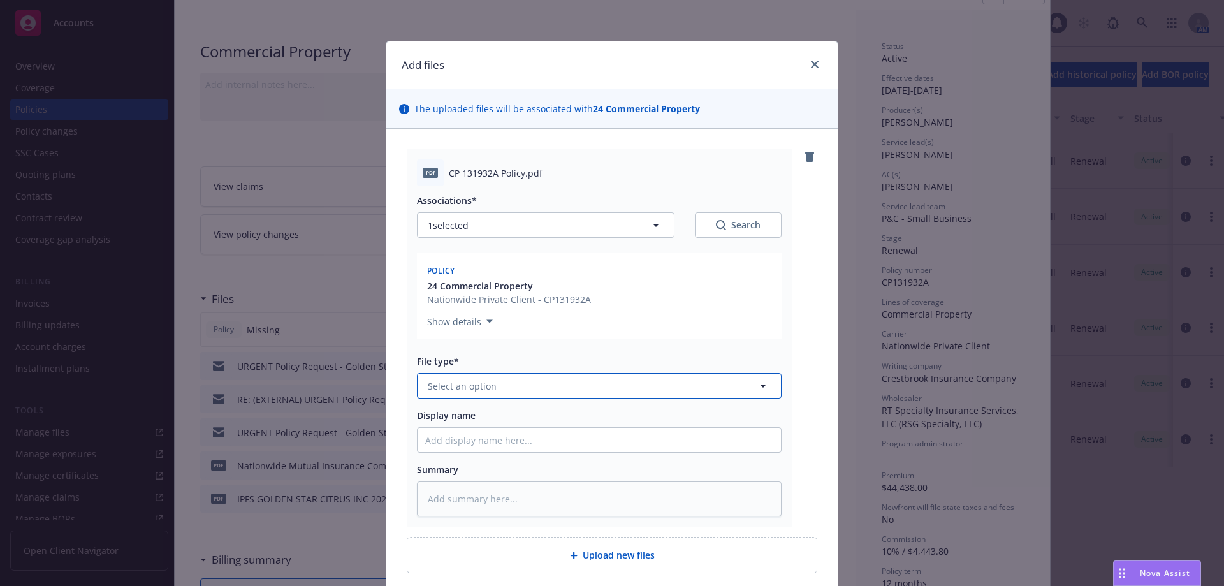
click at [484, 392] on span "Select an option" at bounding box center [462, 385] width 69 height 13
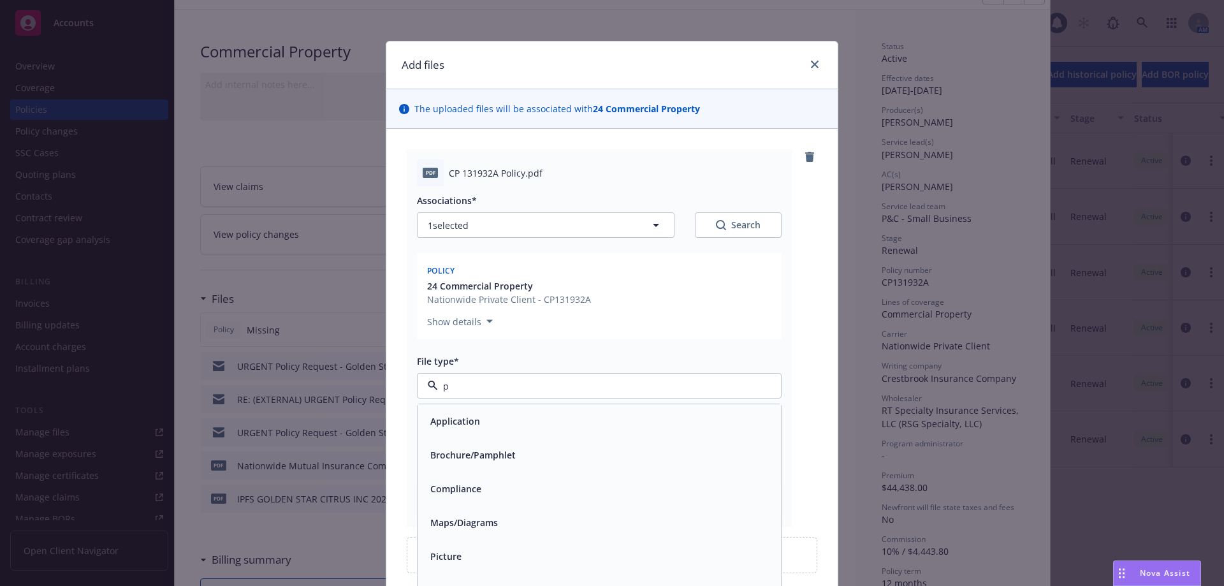
type input "po"
click at [451, 423] on div "Policy" at bounding box center [442, 421] width 34 height 18
click at [459, 467] on div "Summary" at bounding box center [599, 469] width 365 height 13
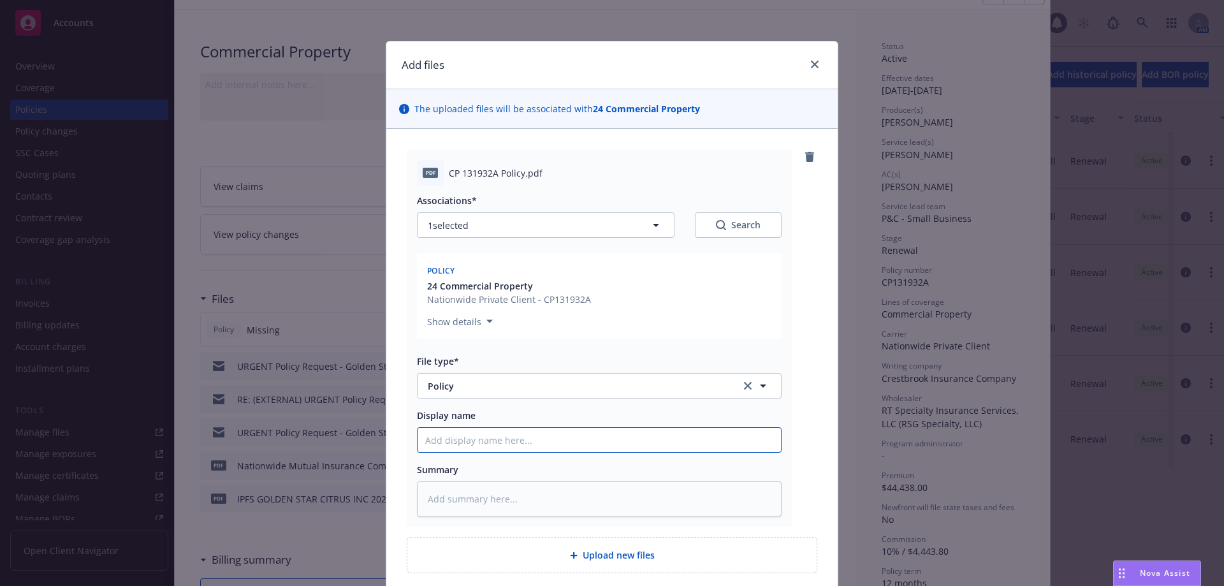
click at [465, 447] on input "Display name" at bounding box center [598, 440] width 363 height 24
type textarea "x"
type input "2"
type textarea "x"
type input "20"
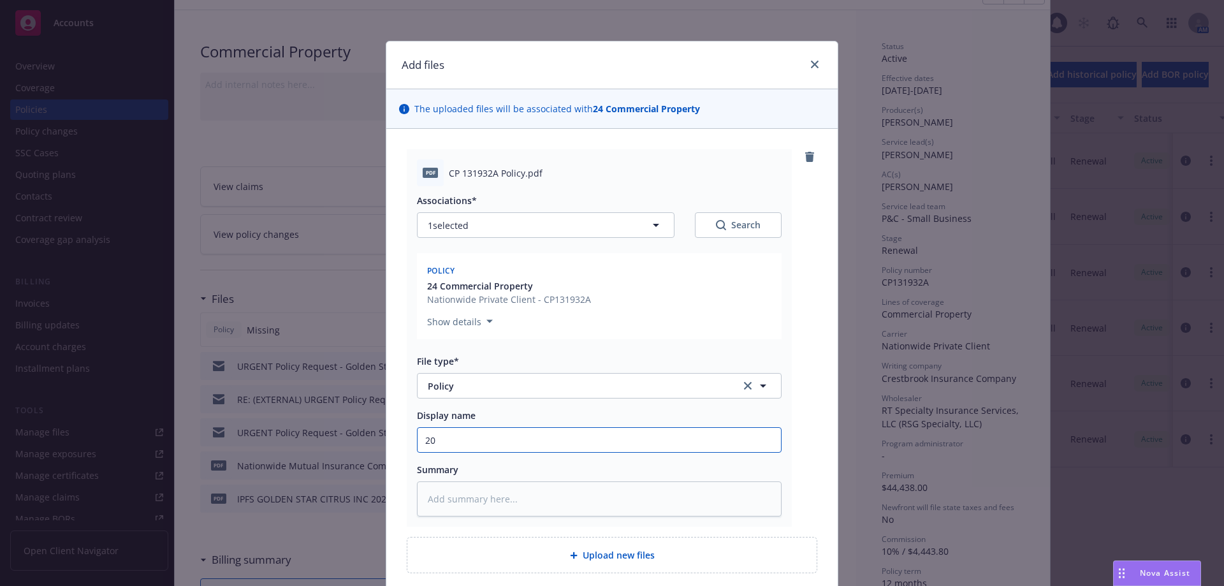
type textarea "x"
type input "202"
type textarea "x"
type input "2024"
type textarea "x"
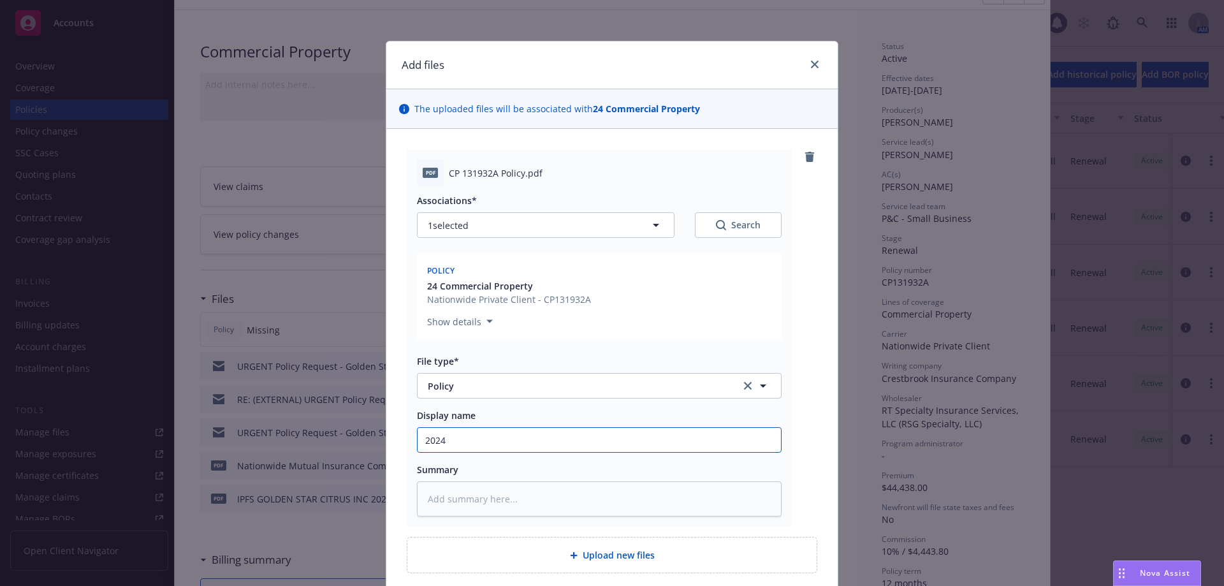
type input "20245"
type textarea "x"
type input "20245"
type textarea "x"
type input "20245"
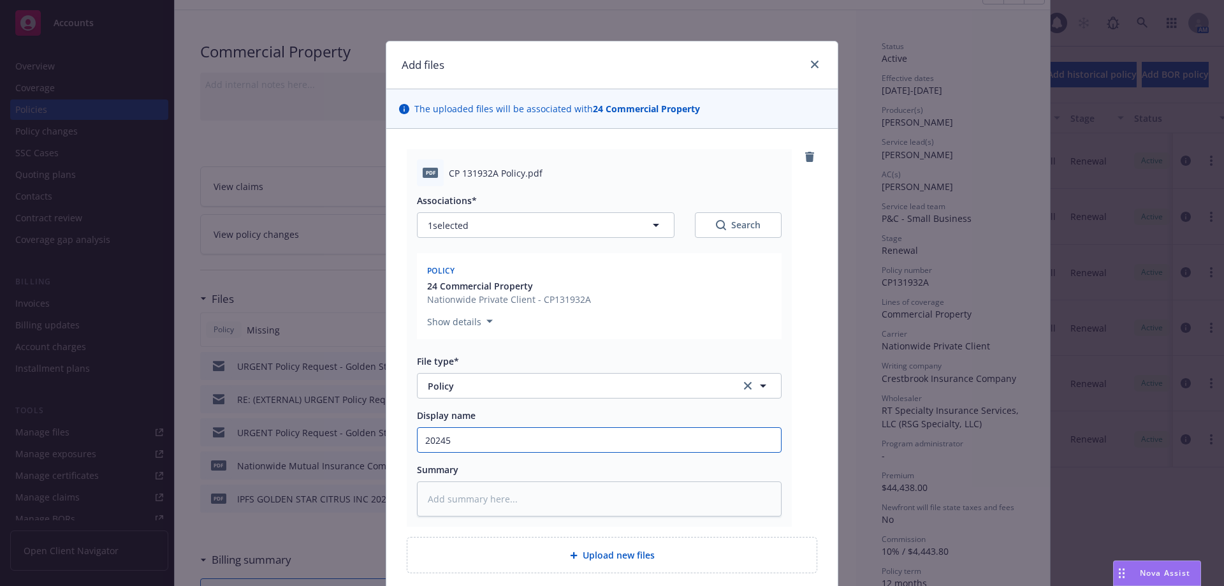
type textarea "x"
type input "2024"
type textarea "x"
type input "2024"
type textarea "x"
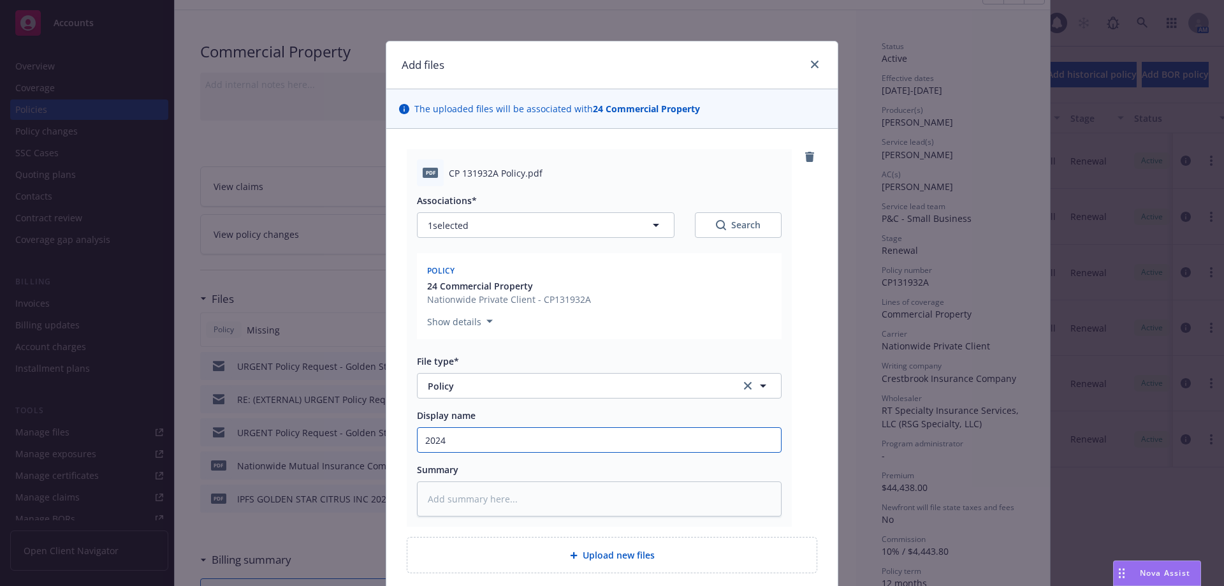
type input "2024 C"
type textarea "x"
type input "2024 Co"
type textarea "x"
type input "2024 Com"
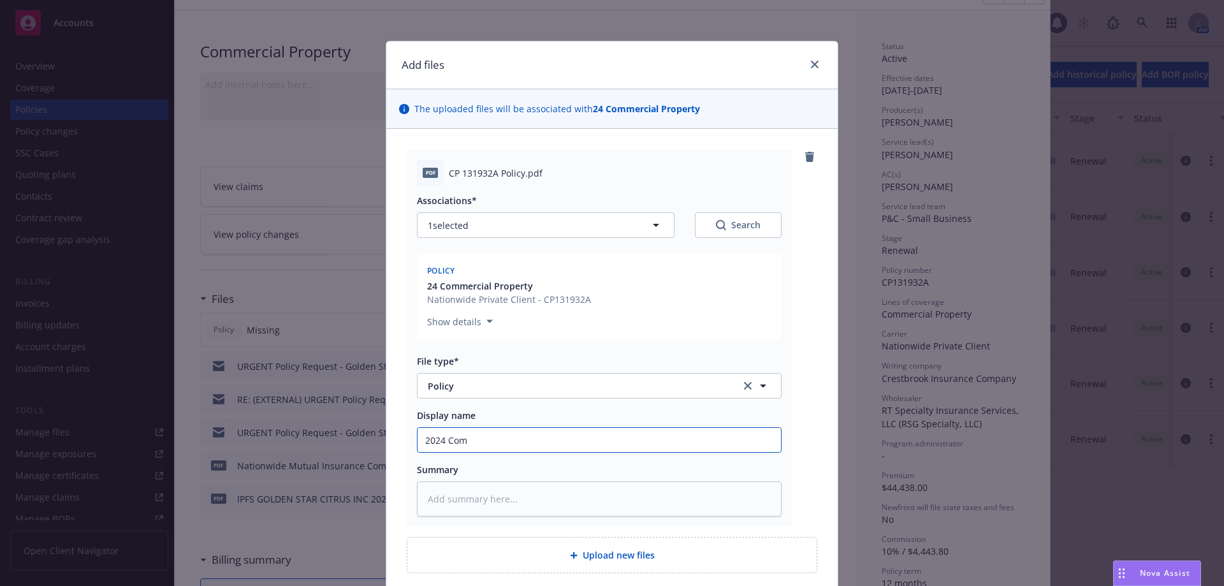
type textarea "x"
type input "2024 Comm"
type textarea "x"
type input "2024 Comme"
type textarea "x"
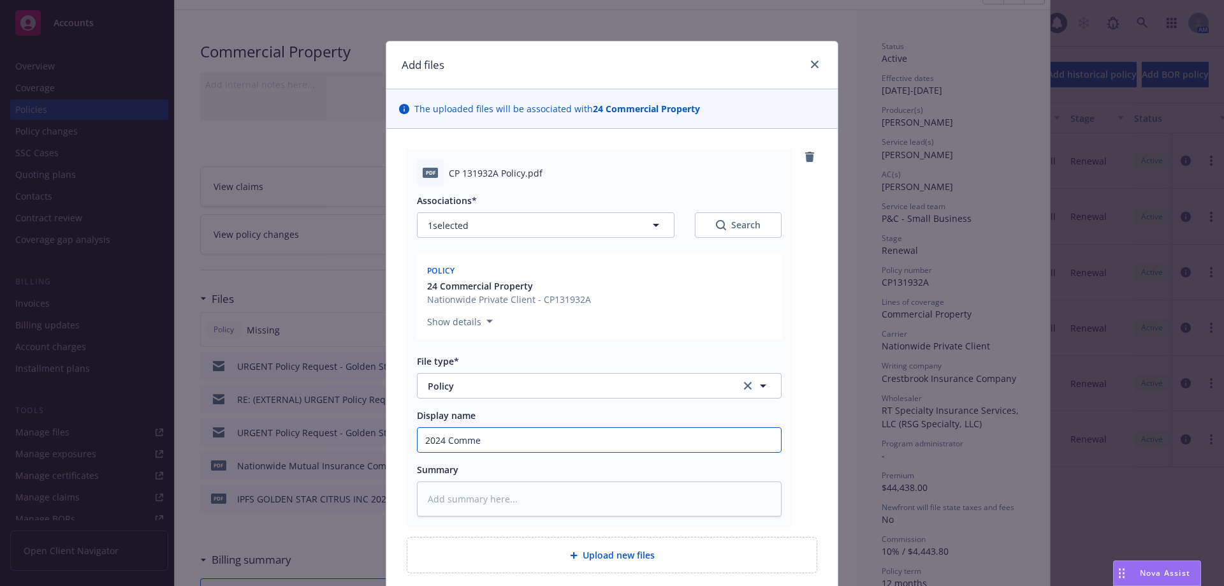
type input "2024 Commer"
type textarea "x"
type input "2024 Commerc"
type textarea "x"
type input "2024 Commerci"
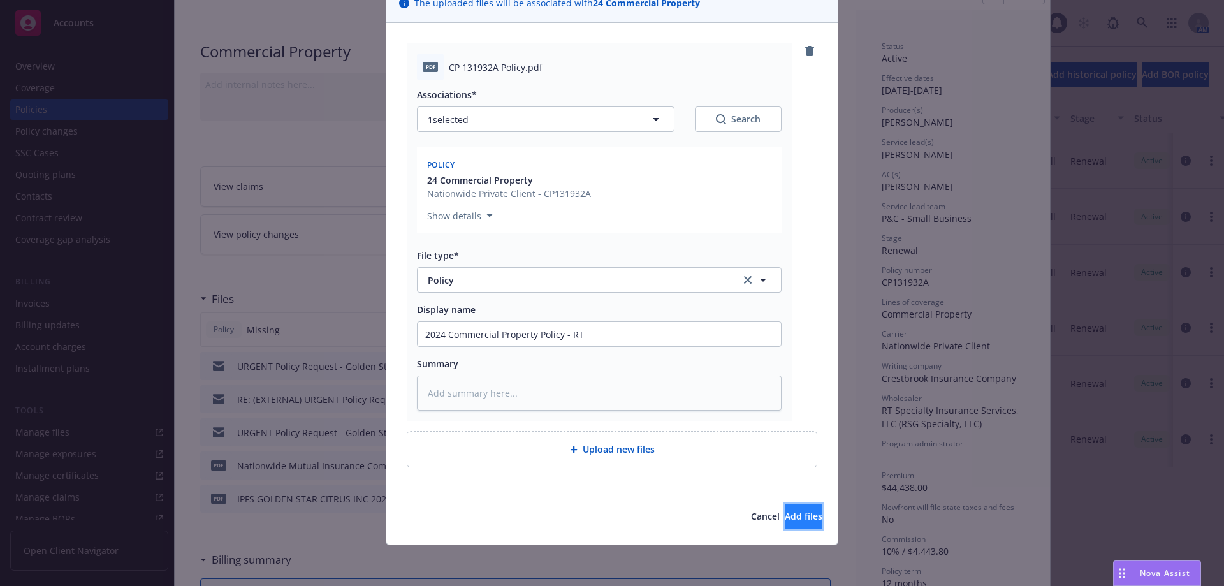
click at [785, 513] on span "Add files" at bounding box center [804, 516] width 38 height 12
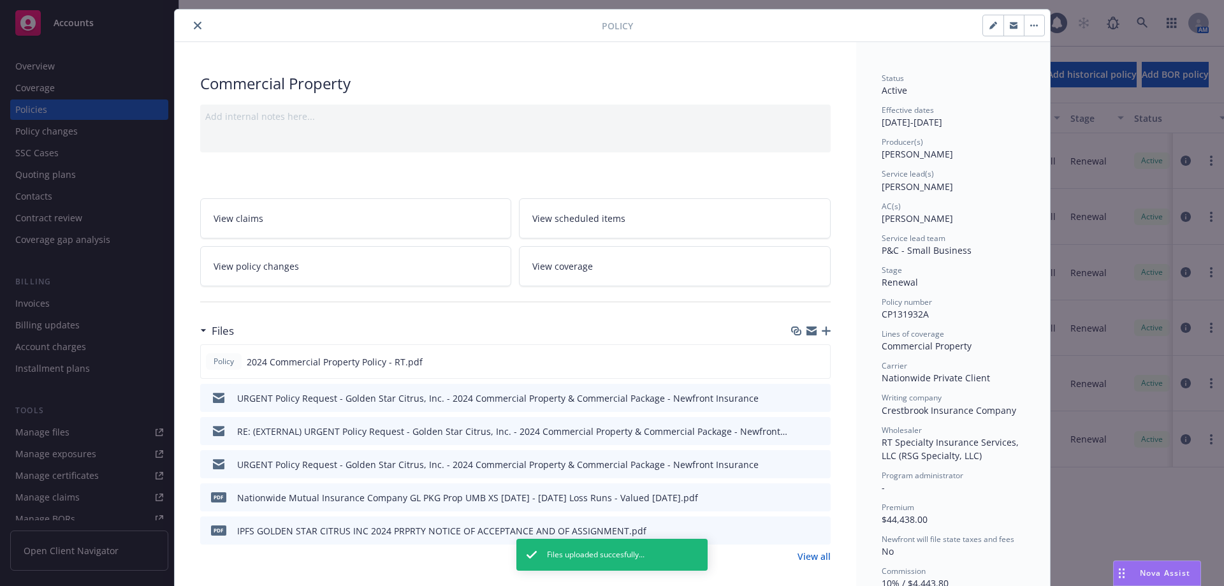
scroll to position [0, 0]
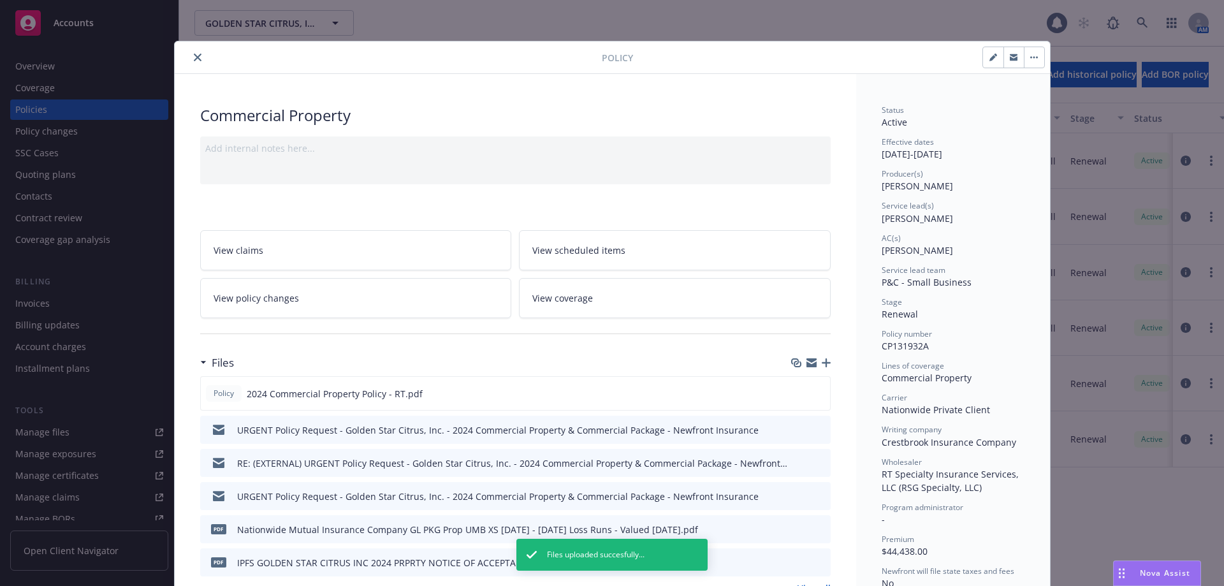
click at [194, 58] on icon "close" at bounding box center [198, 58] width 8 height 8
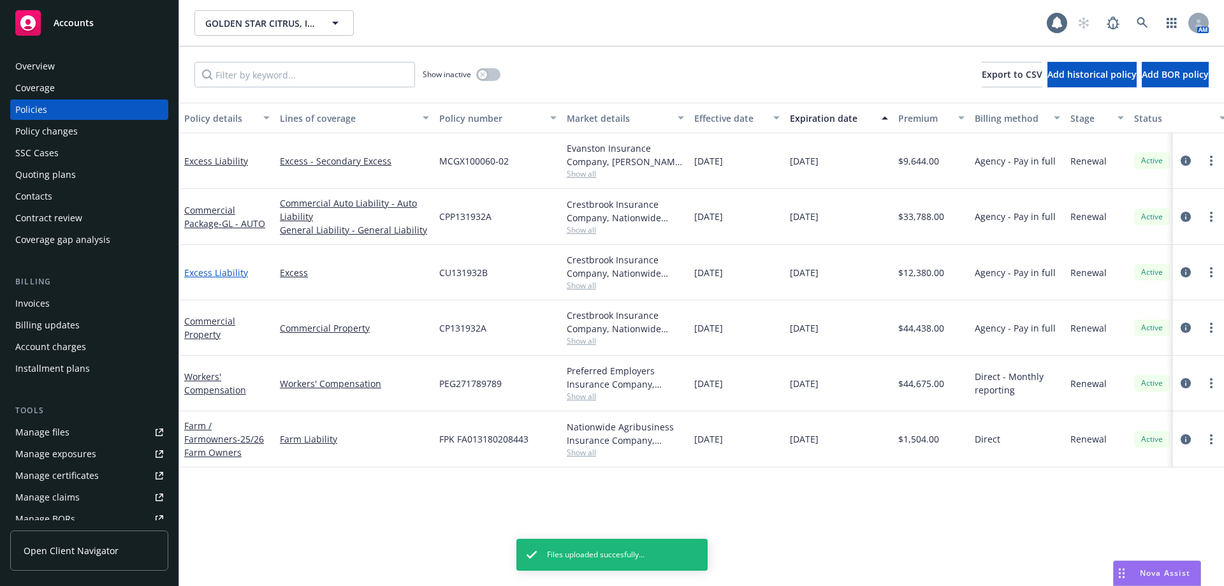
click at [219, 272] on link "Excess Liability" at bounding box center [216, 272] width 64 height 12
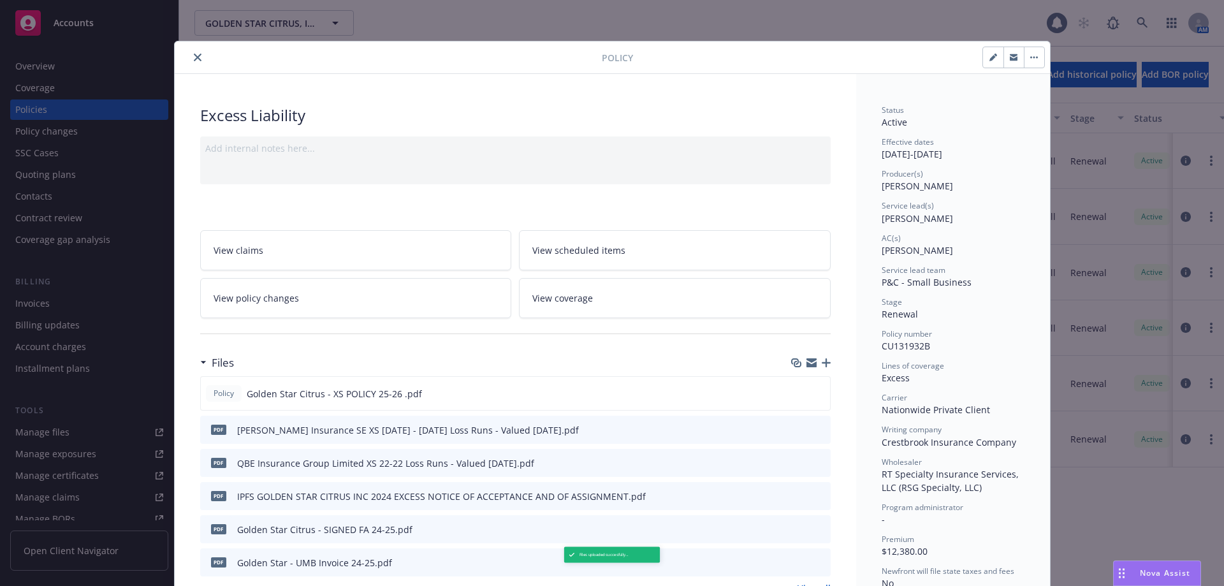
click at [822, 362] on icon "button" at bounding box center [826, 362] width 9 height 9
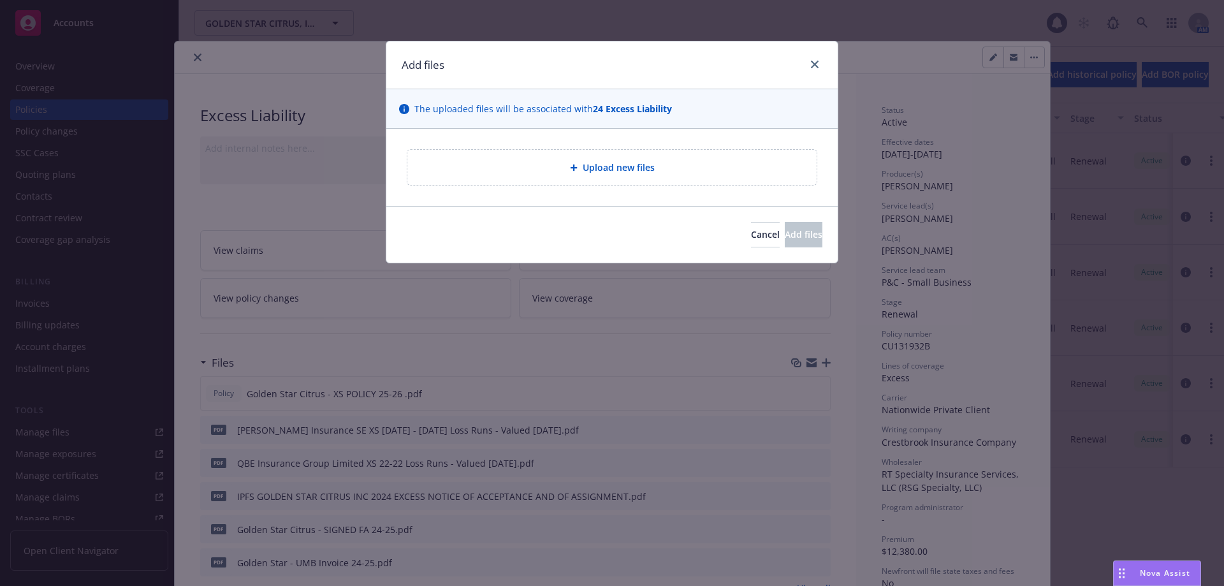
click at [555, 161] on div "Upload new files" at bounding box center [611, 167] width 389 height 15
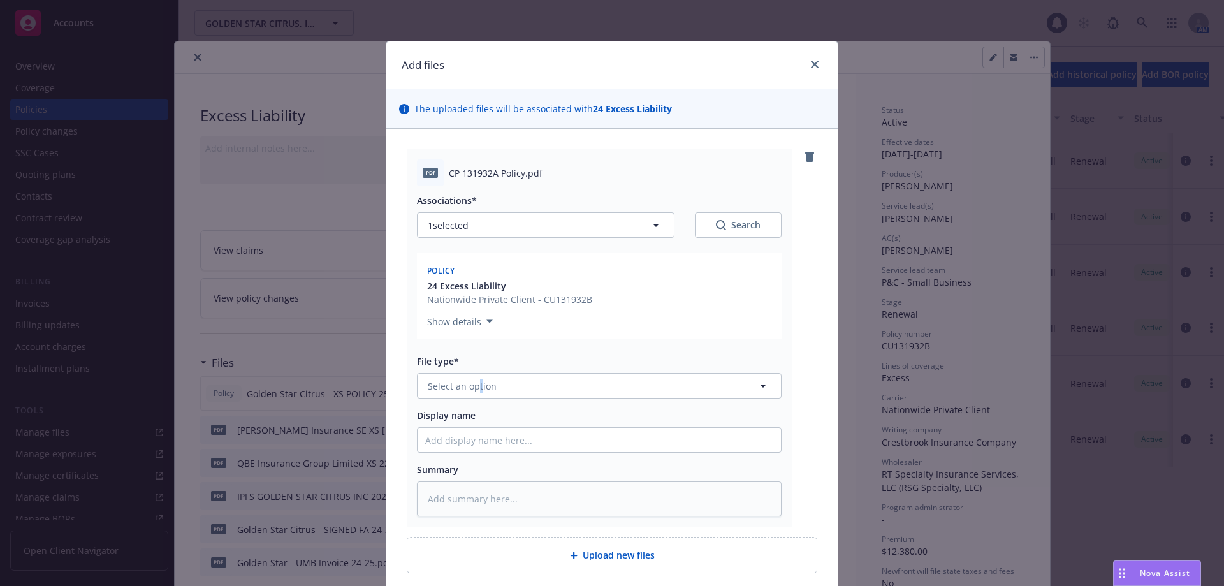
click at [475, 371] on div "File type* Select an option" at bounding box center [599, 376] width 365 height 44
click at [475, 379] on button "Select an option" at bounding box center [599, 385] width 365 height 25
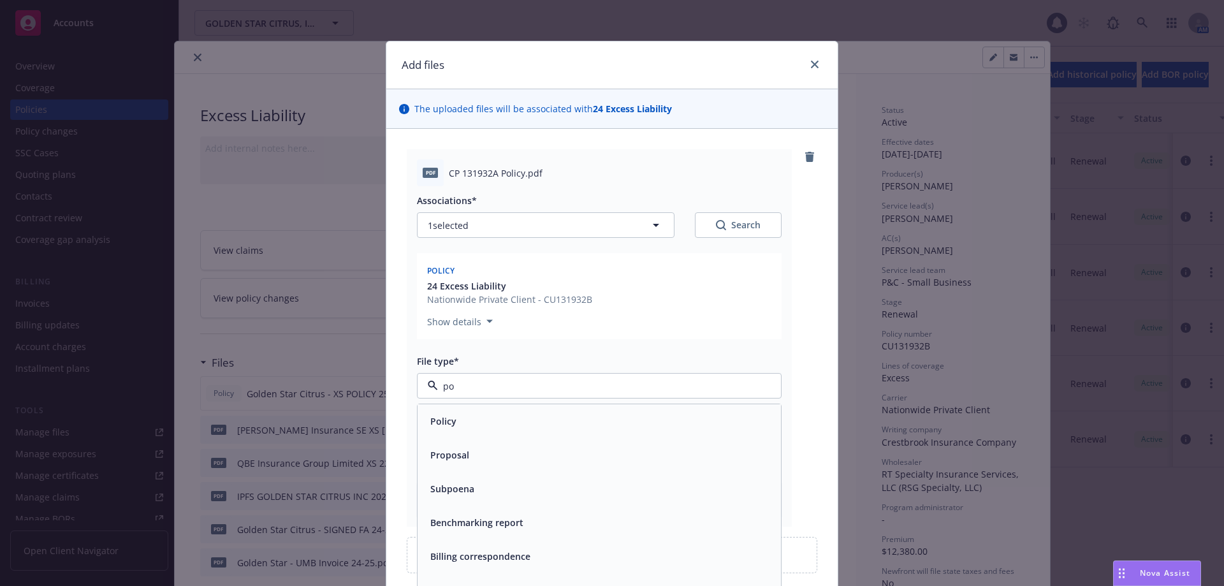
click at [440, 431] on div "Policy" at bounding box center [598, 421] width 363 height 34
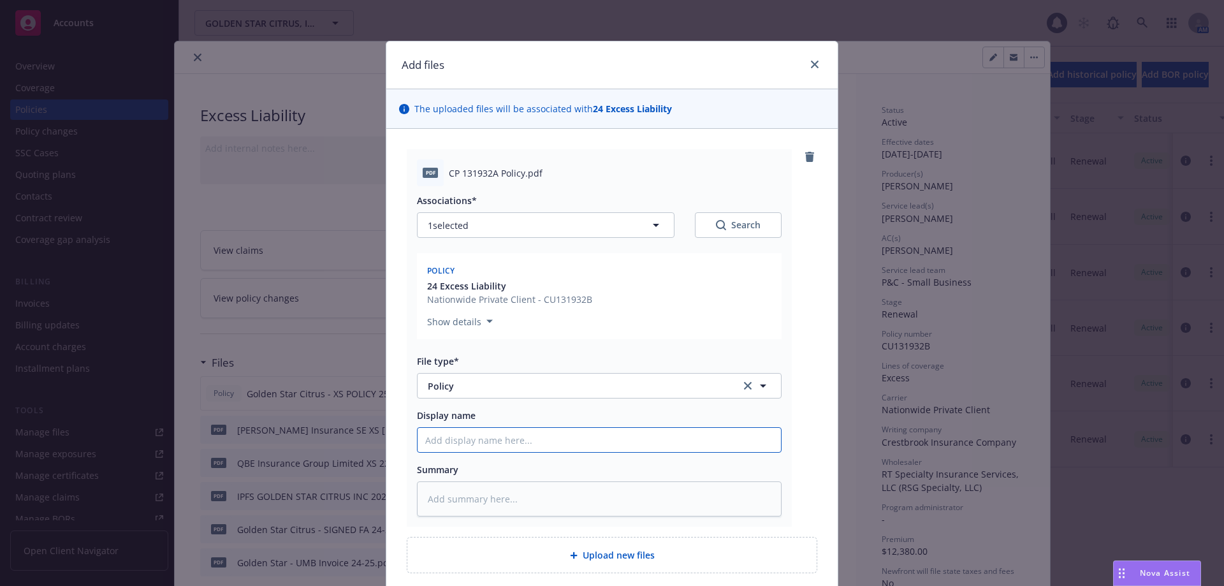
click at [449, 436] on input "Display name" at bounding box center [598, 440] width 363 height 24
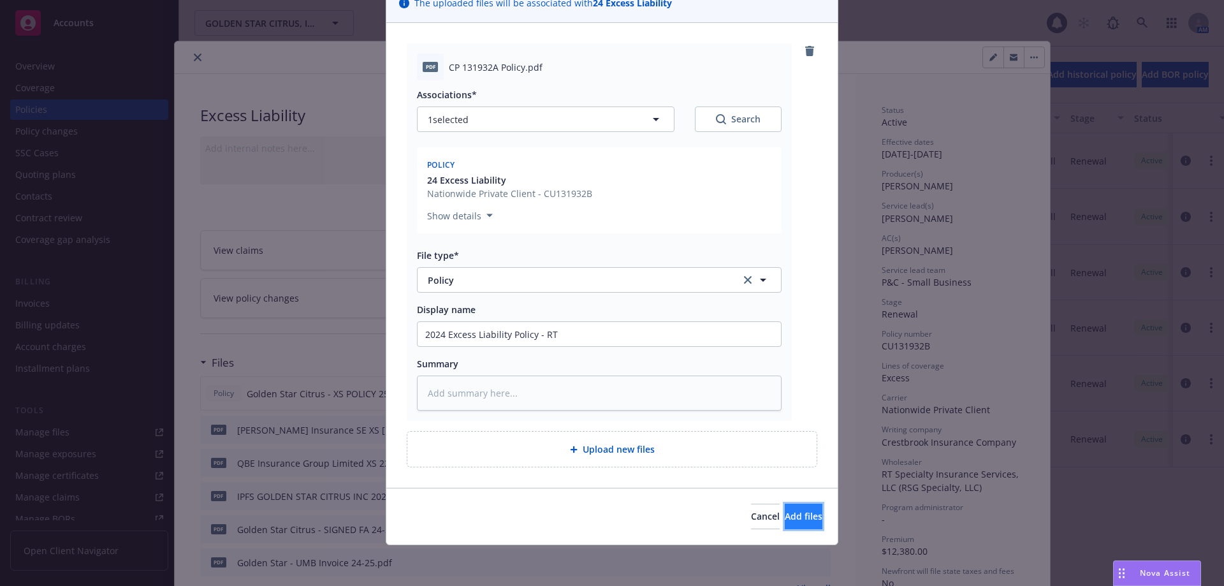
click at [785, 514] on span "Add files" at bounding box center [804, 516] width 38 height 12
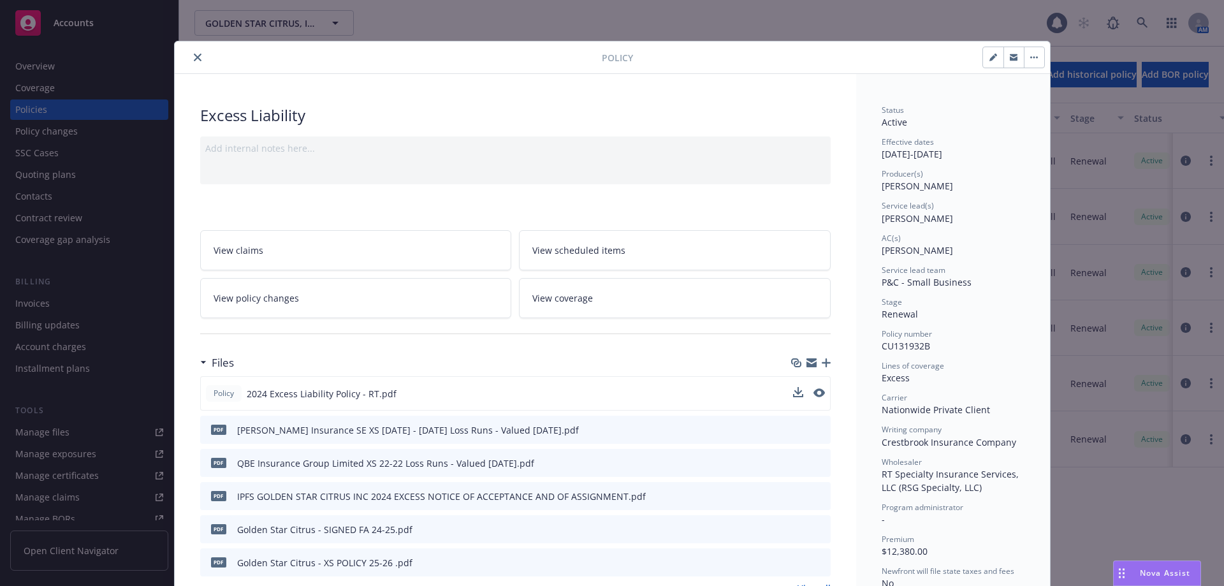
click at [340, 391] on span "2024 Excess Liability Policy - RT.pdf" at bounding box center [322, 393] width 150 height 13
click at [196, 59] on button "close" at bounding box center [197, 57] width 15 height 15
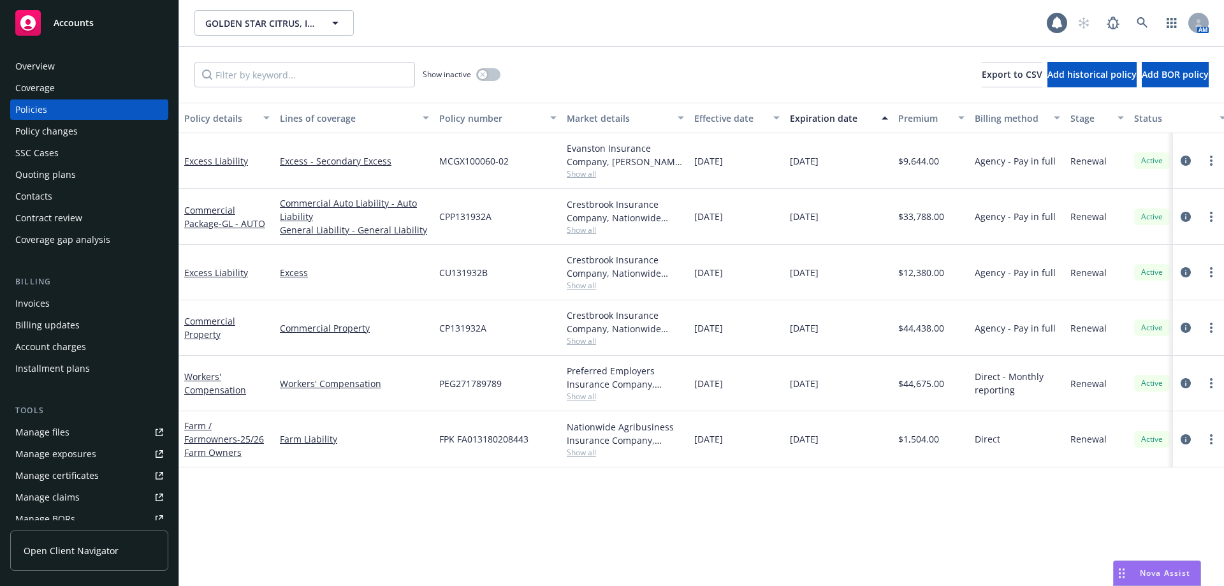
click at [66, 442] on div "Manage files" at bounding box center [42, 432] width 54 height 20
click at [1147, 15] on link at bounding box center [1141, 22] width 25 height 25
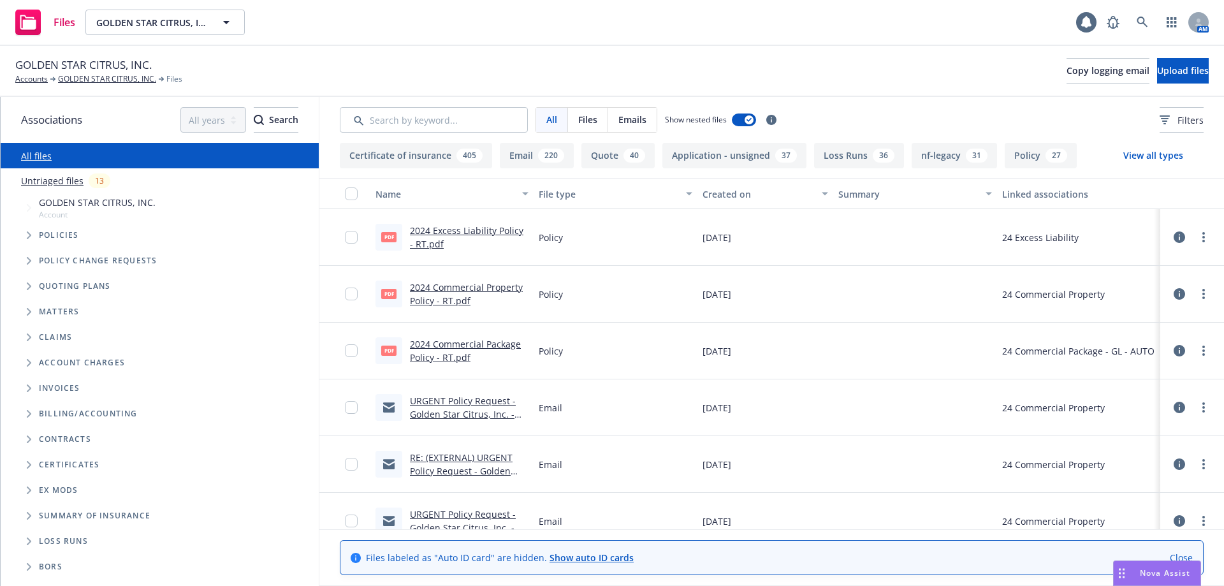
click at [32, 232] on span "Tree Example" at bounding box center [28, 235] width 20 height 20
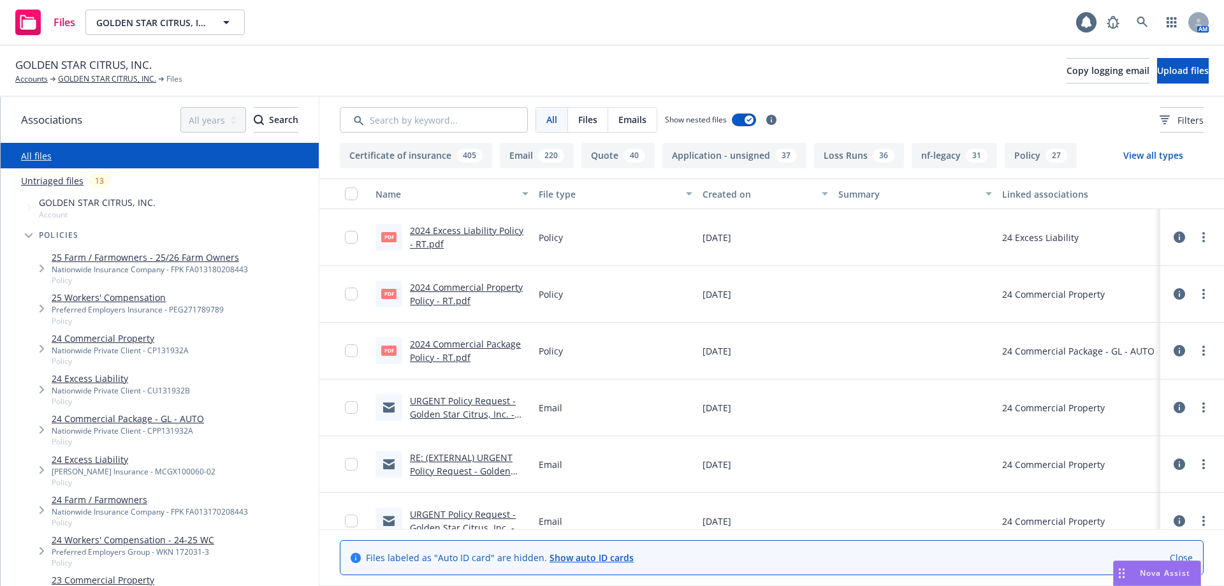
click at [71, 379] on link "24 Excess Liability" at bounding box center [121, 378] width 138 height 13
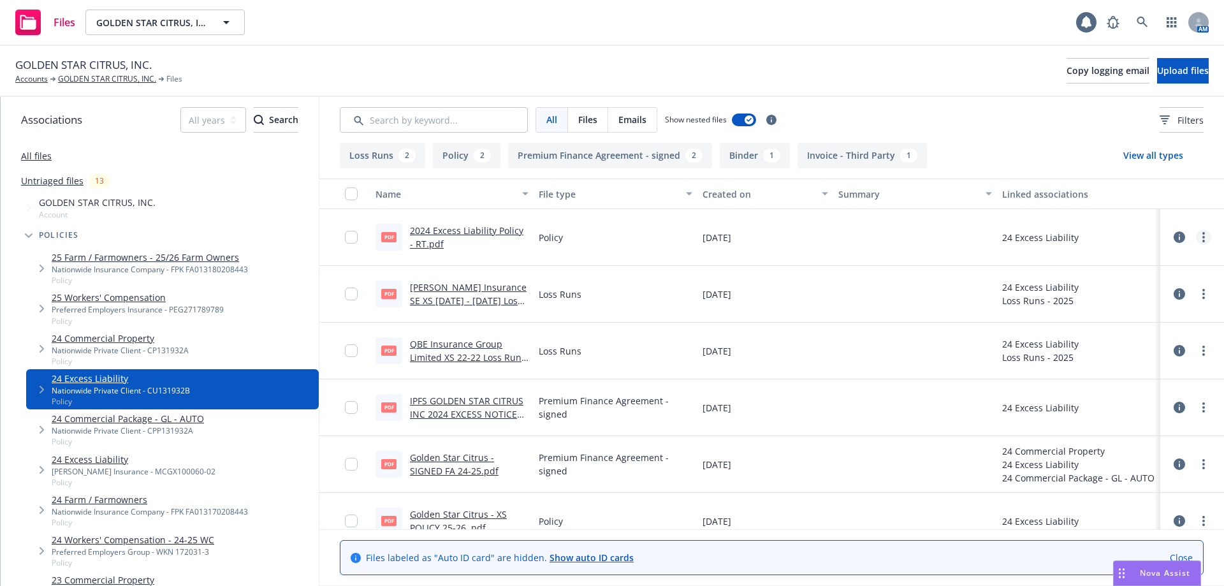
click at [1198, 241] on link "more" at bounding box center [1203, 236] width 15 height 15
click at [600, 248] on div "Policy" at bounding box center [614, 237] width 163 height 57
click at [340, 236] on div at bounding box center [344, 237] width 51 height 57
click at [350, 235] on input "checkbox" at bounding box center [351, 237] width 13 height 13
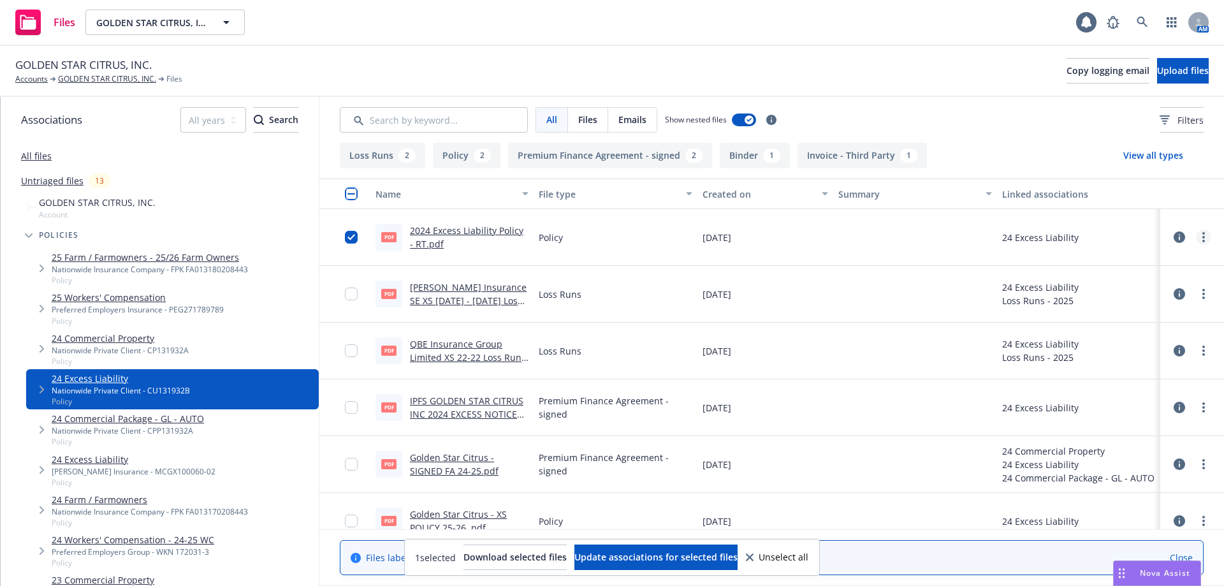
click at [1202, 235] on icon "more" at bounding box center [1203, 237] width 3 height 10
click at [1124, 263] on link "Archive" at bounding box center [1137, 262] width 127 height 25
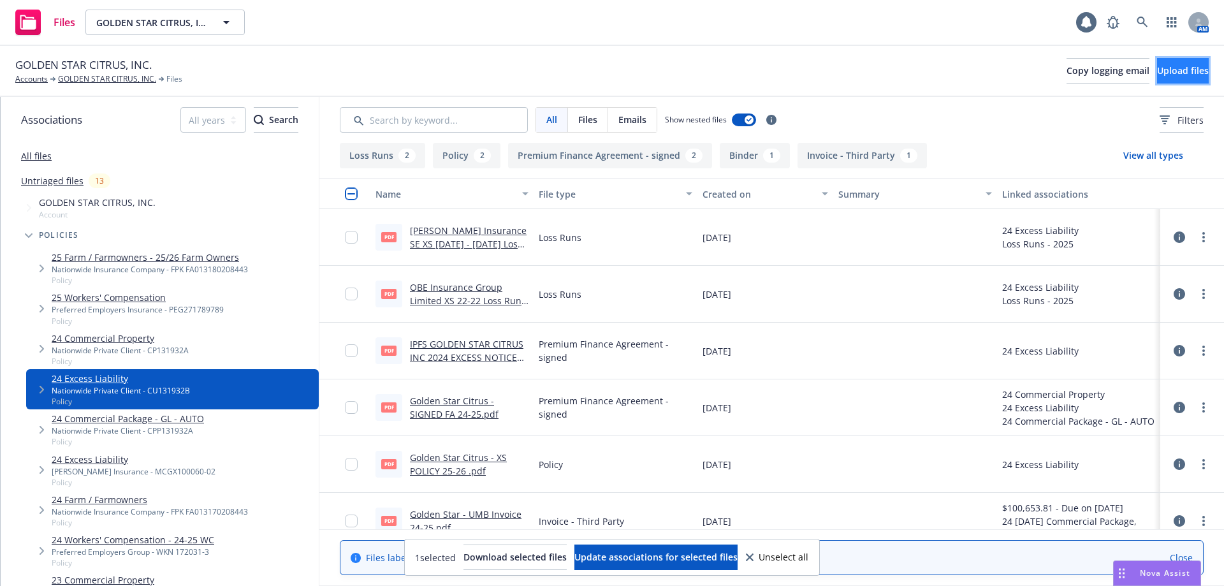
click at [1157, 70] on span "Upload files" at bounding box center [1183, 70] width 52 height 12
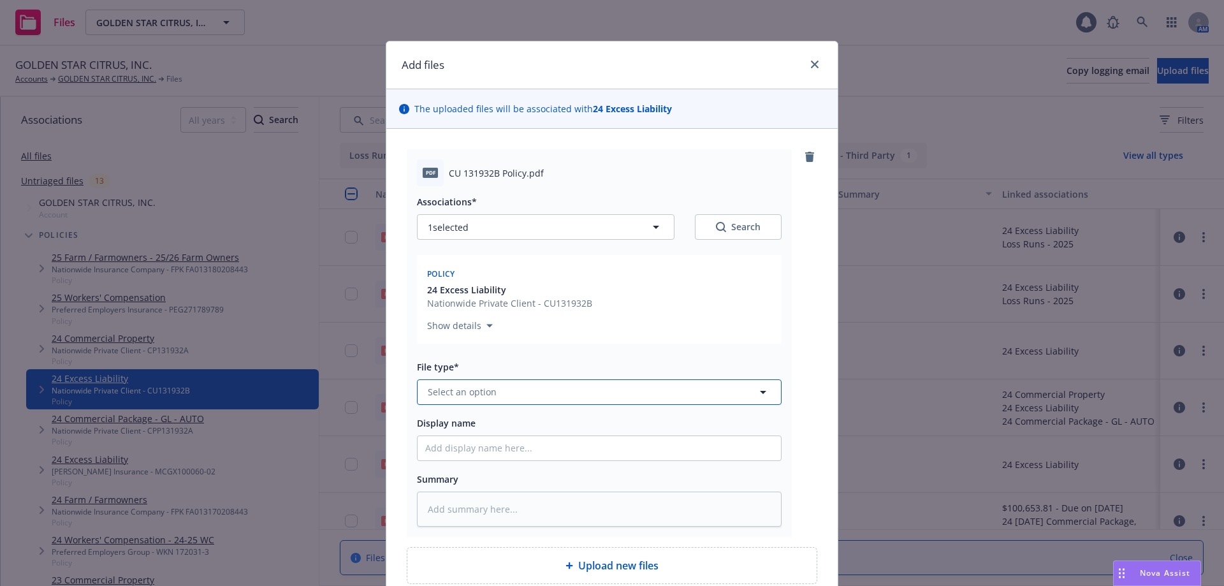
click at [501, 396] on button "Select an option" at bounding box center [599, 391] width 365 height 25
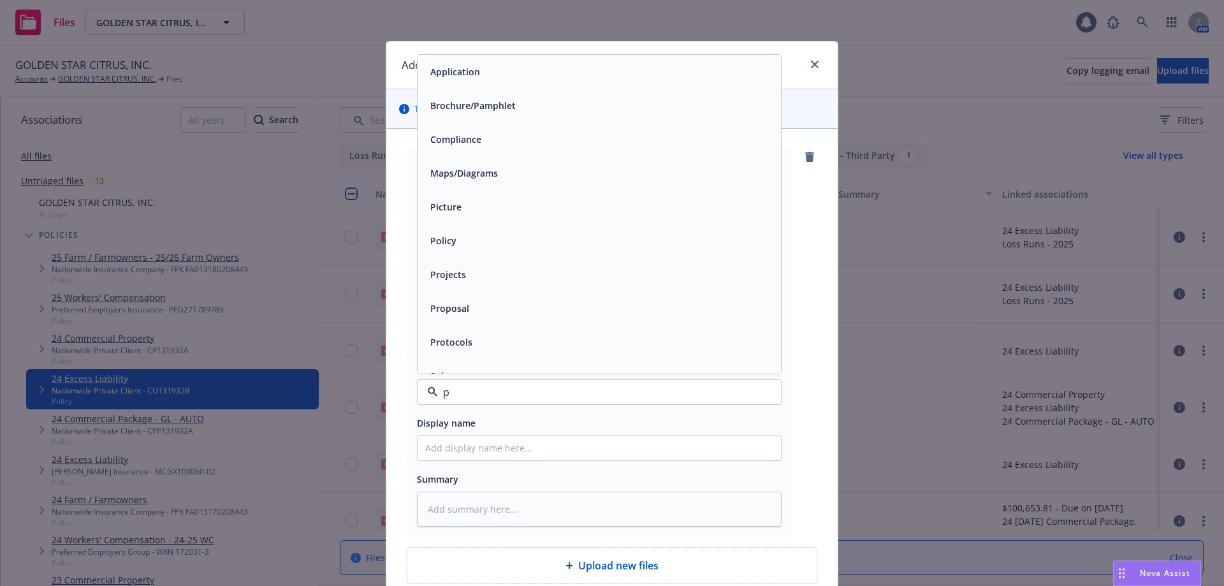
type input "po"
click at [471, 76] on div "Policy" at bounding box center [599, 71] width 348 height 18
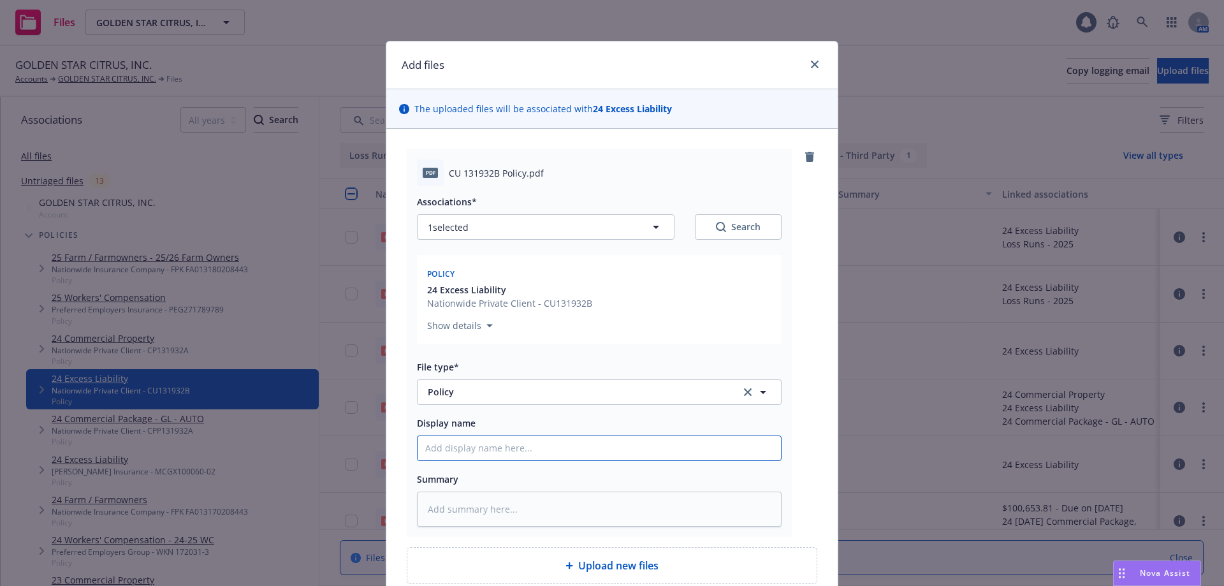
click at [463, 439] on input "Display name" at bounding box center [598, 448] width 363 height 24
type textarea "x"
type input "20"
type textarea "x"
type input "202"
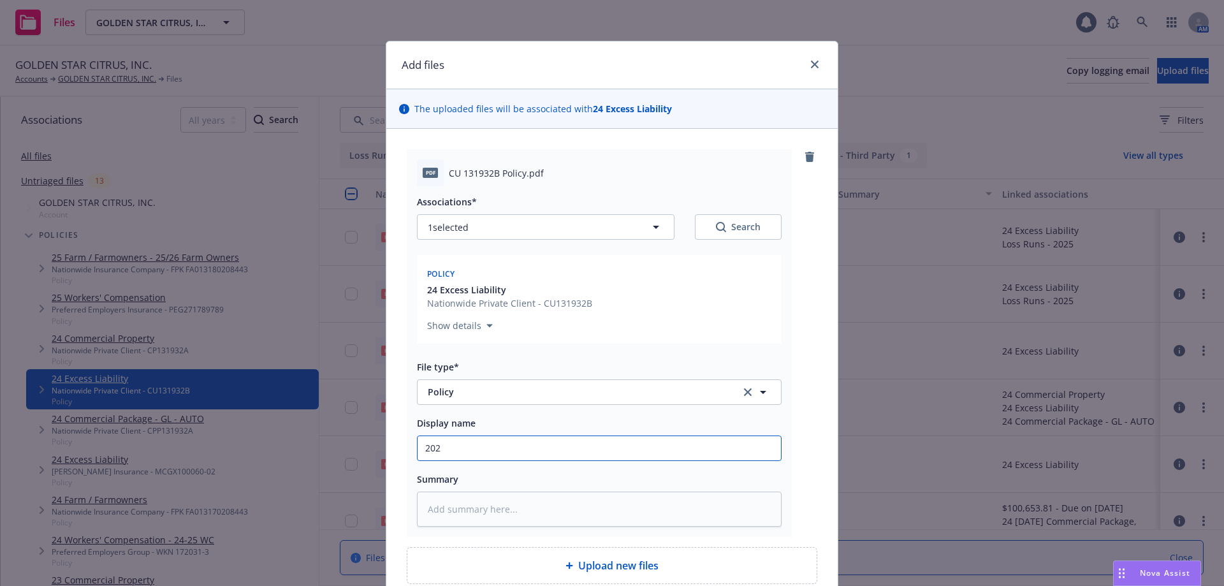
type textarea "x"
type input "2024"
type textarea "x"
type input "2024"
type textarea "x"
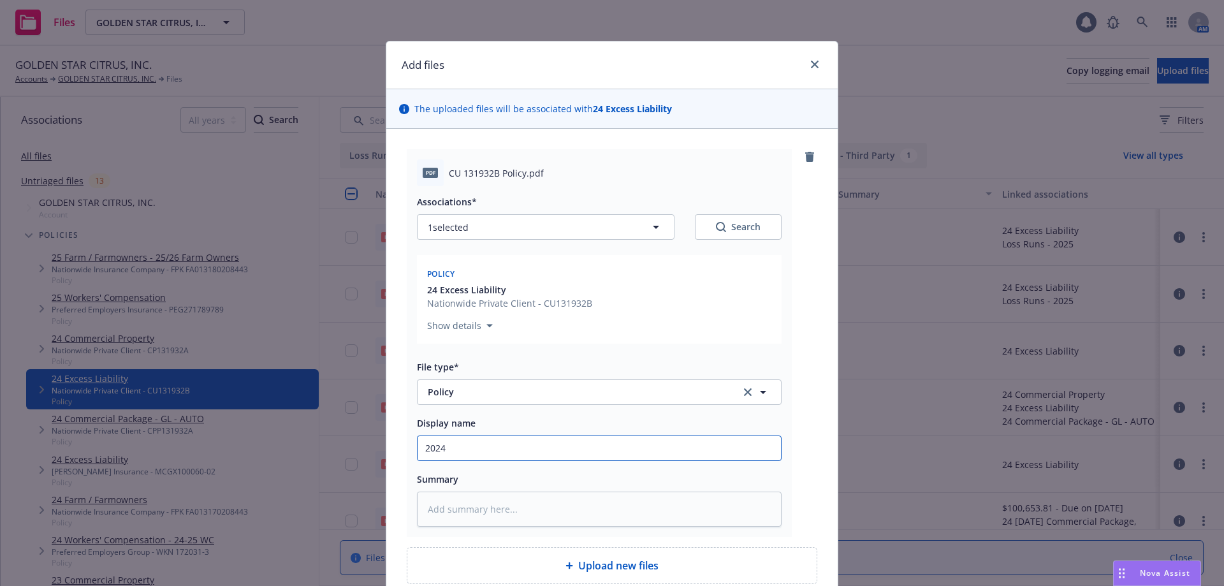
type input "2024 E"
type textarea "x"
type input "2024 Ex"
type textarea "x"
type input "2024 Exc"
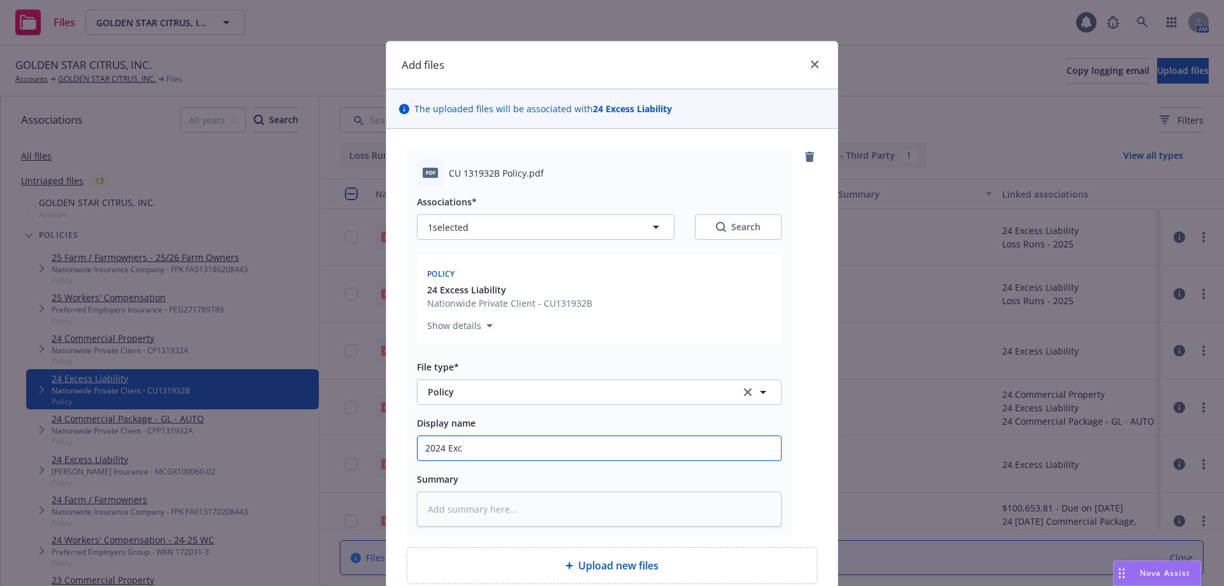
type textarea "x"
type input "2024 Exce"
type textarea "x"
type input "2024 Exces"
type textarea "x"
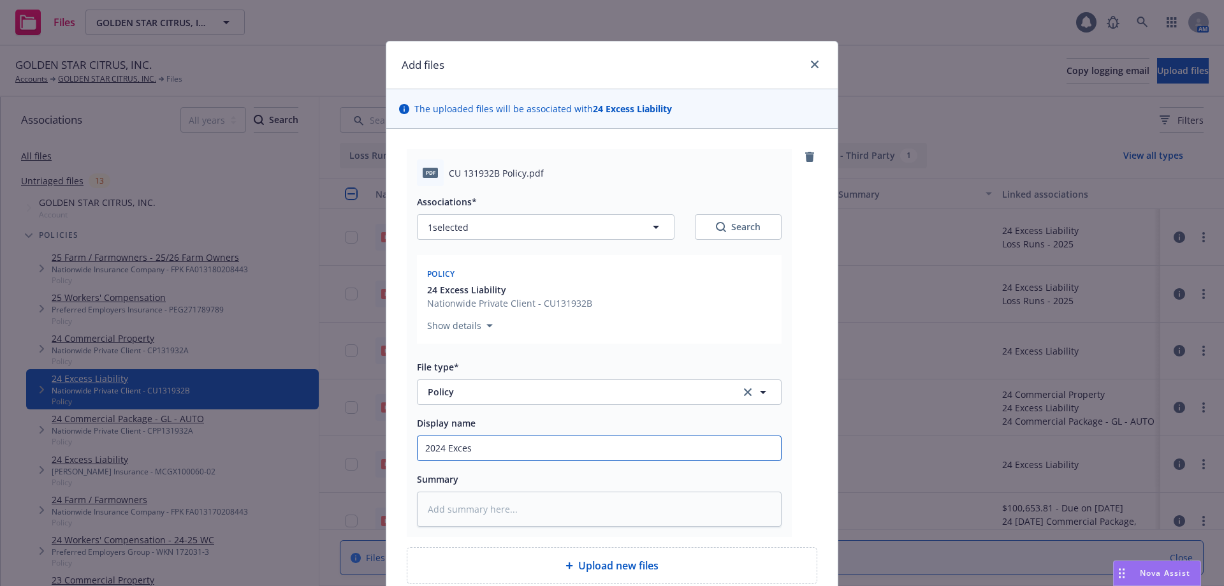
type input "2024 Excess"
type textarea "x"
type input "2024 Excess"
type textarea "x"
type input "2024 Excess L"
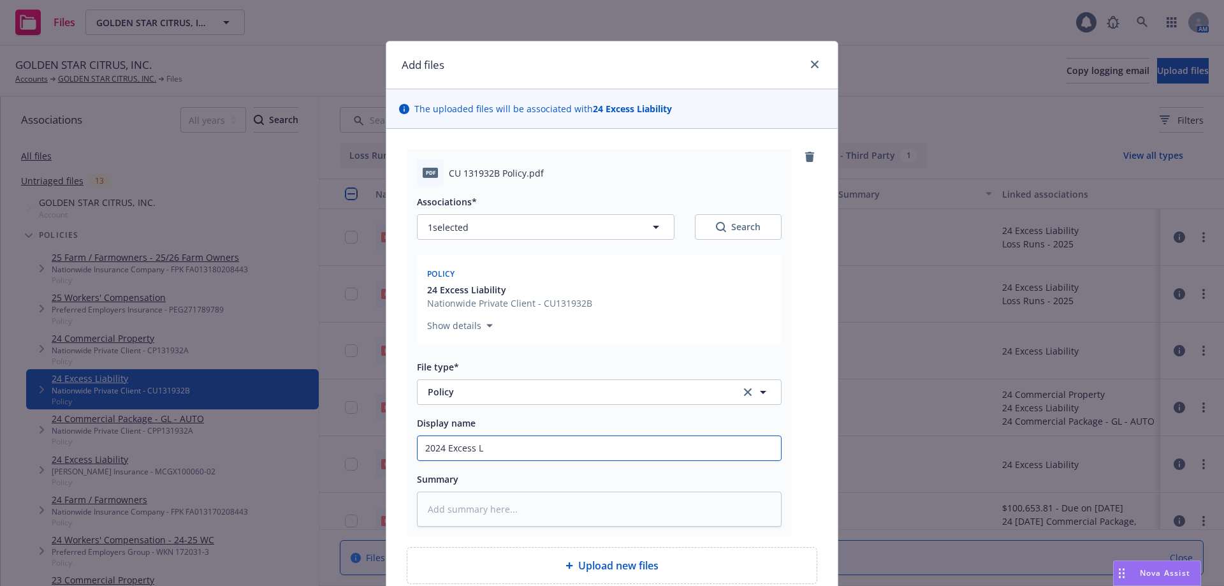
type textarea "x"
type input "2024 Excess Li"
type textarea "x"
type input "2024 Excess Lia"
type textarea "x"
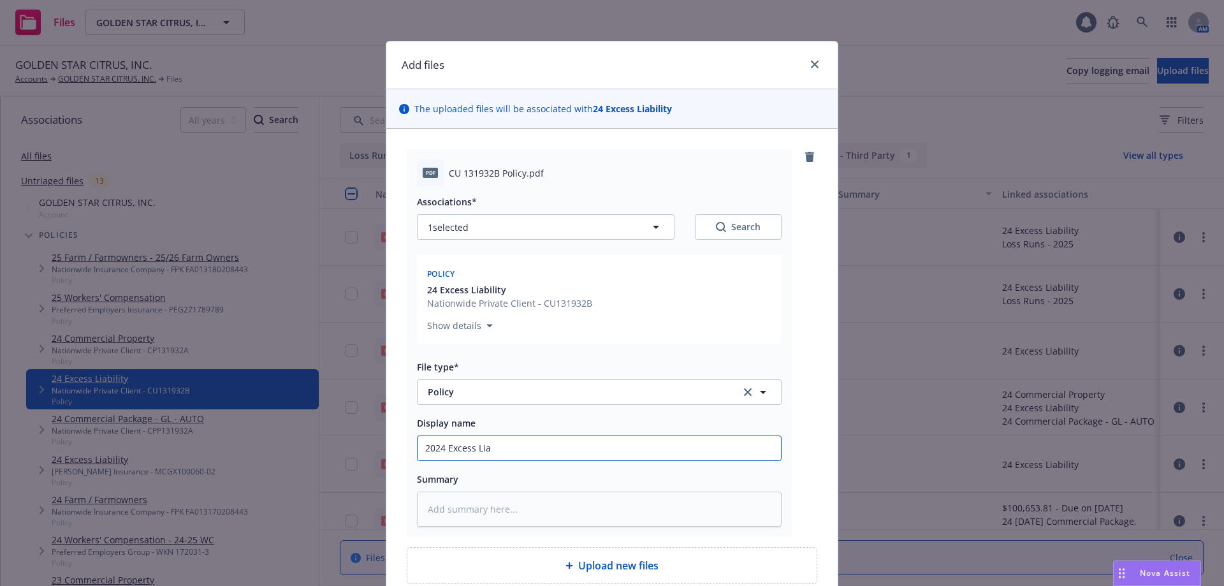
type input "2024 Excess Liai"
type textarea "x"
type input "2024 Excess Lia"
type textarea "x"
type input "2024 Excess Liab"
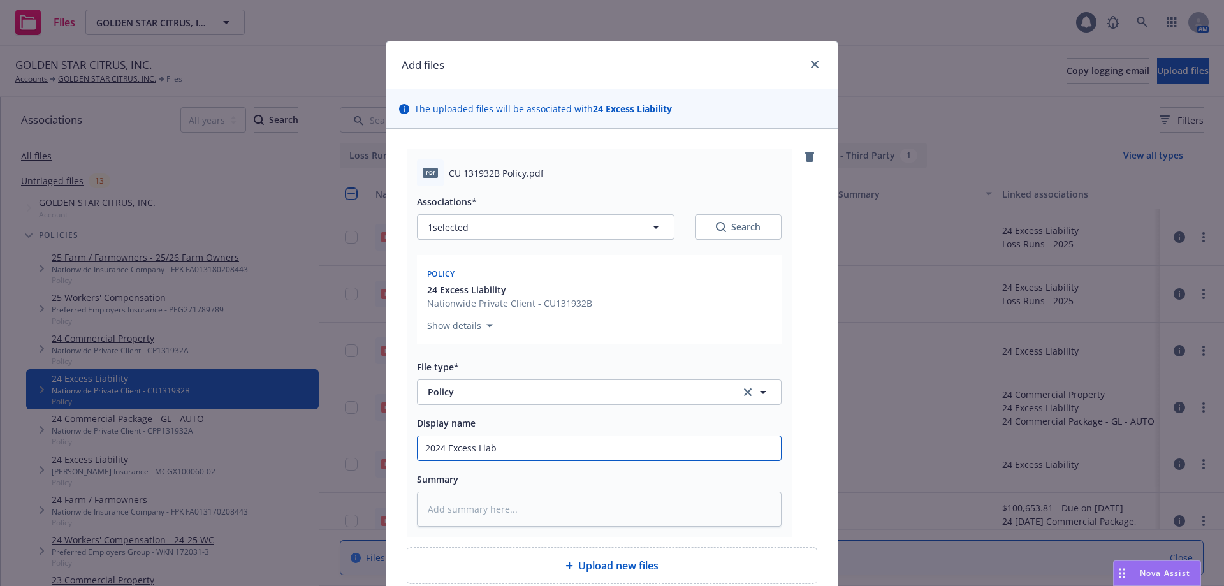
type textarea "x"
type input "2024 Excess Liabi"
type textarea "x"
type input "2024 Excess Liabil"
type textarea "x"
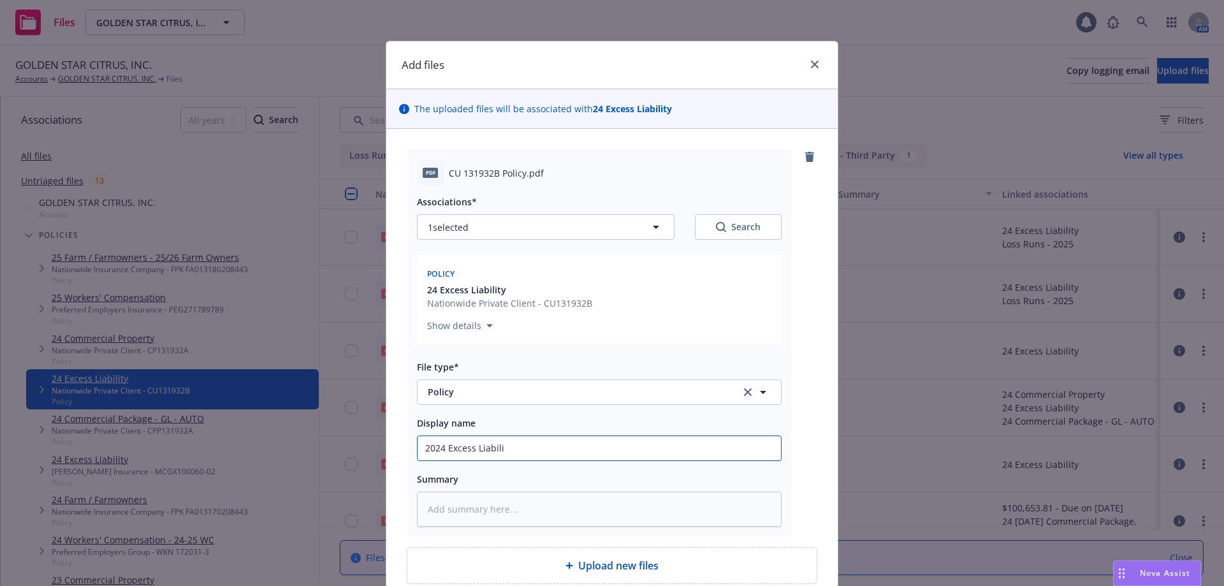
type input "2024 Excess Liabilit"
type textarea "x"
type input "2024 Excess Liability"
type textarea "x"
type input "2024 Excess Liability"
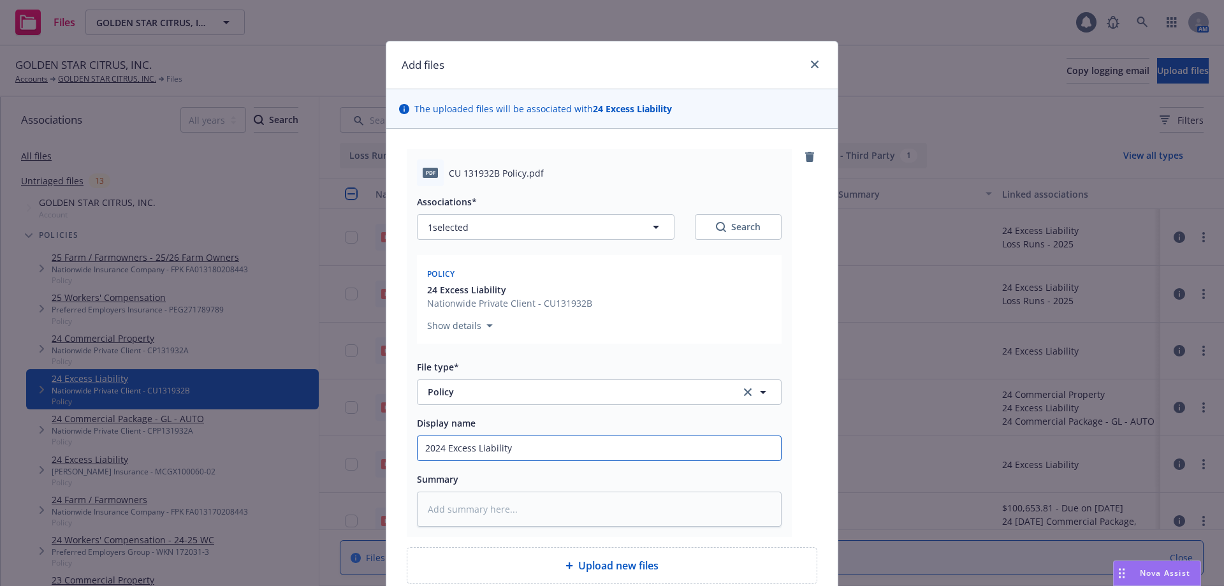
type textarea "x"
type input "2024 Excess Liability P"
type textarea "x"
type input "2024 Excess Liability Po"
type textarea "x"
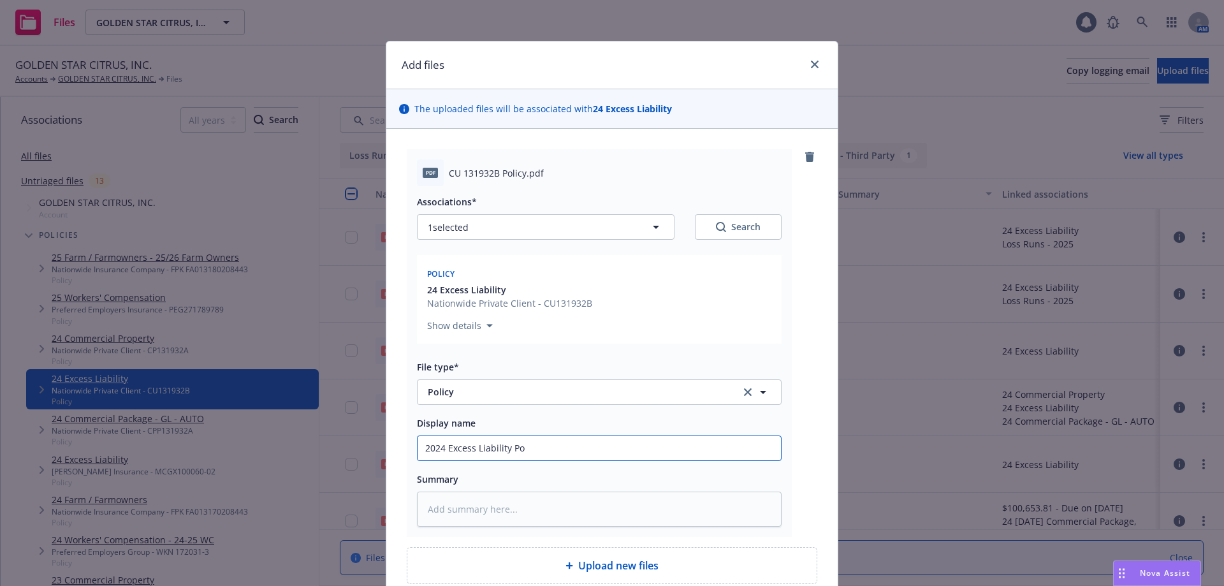
type input "2024 Excess Liability Pol"
type textarea "x"
type input "2024 Excess Liability Poli"
type textarea "x"
type input "2024 Excess Liability Poliy"
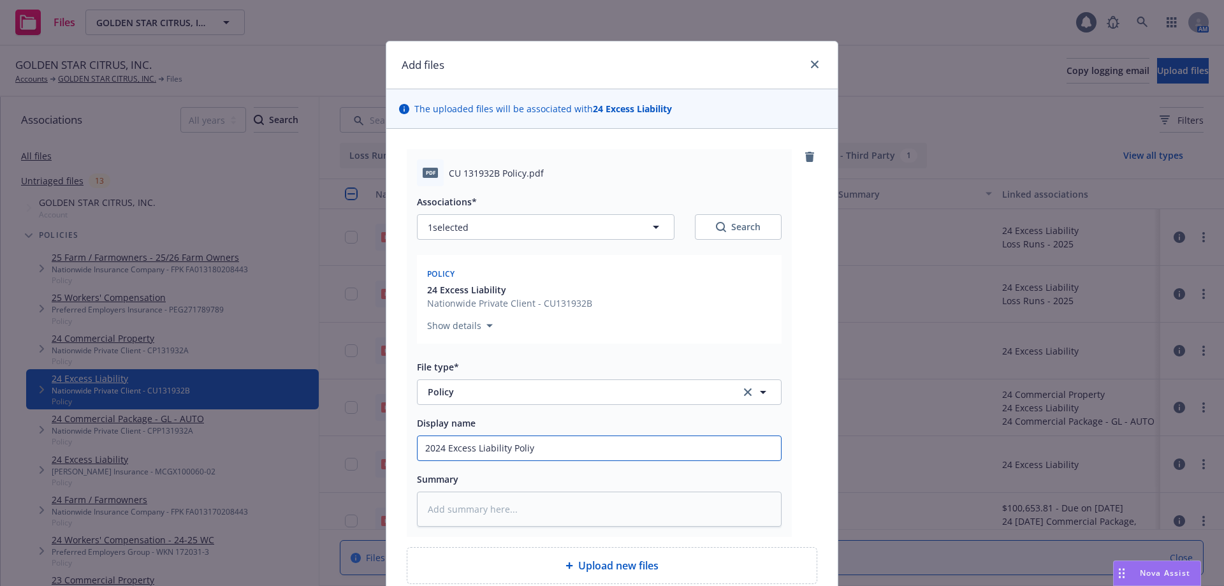
type textarea "x"
type input "2024 Excess Liability Poliy"
type textarea "x"
type input "2024 Excess Liability Poliy"
type textarea "x"
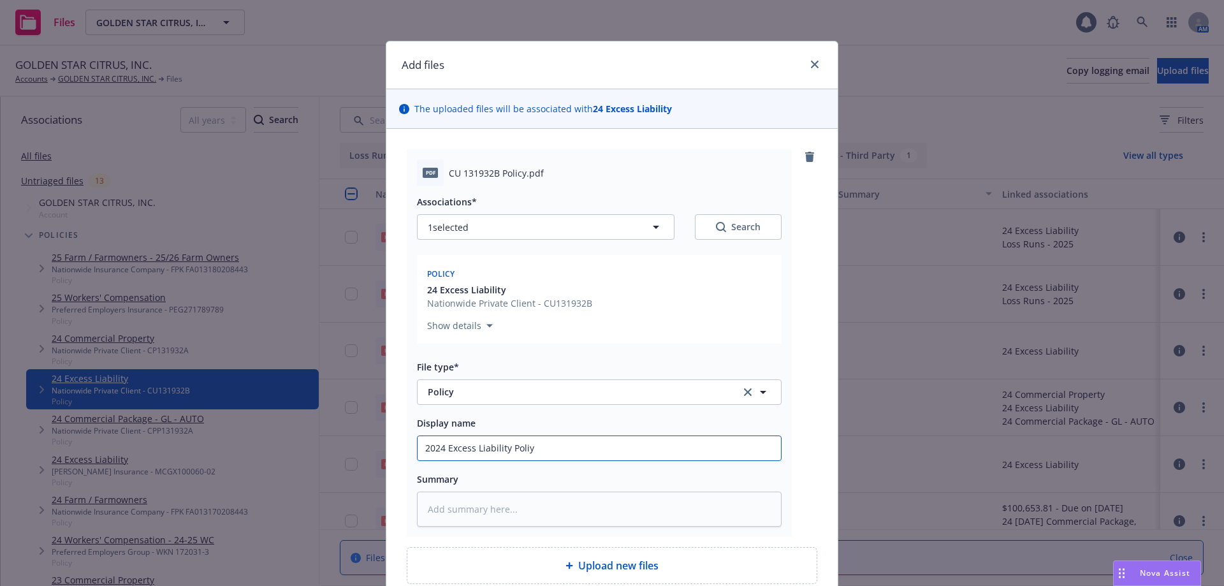
type input "2024 Excess Liability Poli"
type textarea "x"
type input "2024 Excess Liability Pol"
type textarea "x"
type input "2024 Excess Liability Poli"
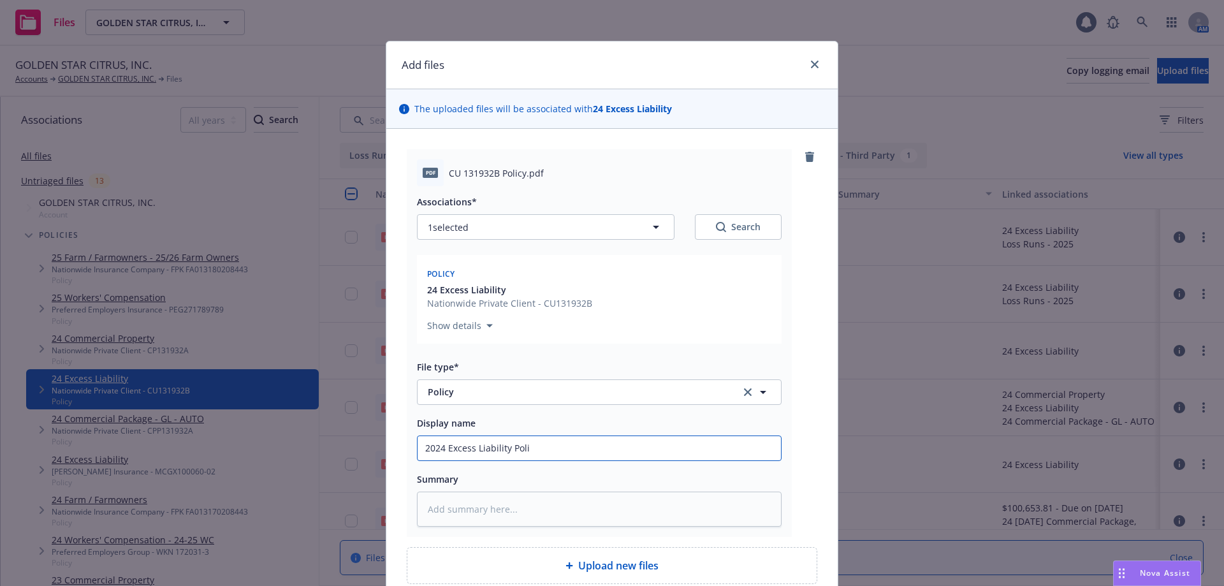
type textarea "x"
type input "2024 Excess Liability Polic"
type textarea "x"
type input "2024 Excess Liability Policy"
type textarea "x"
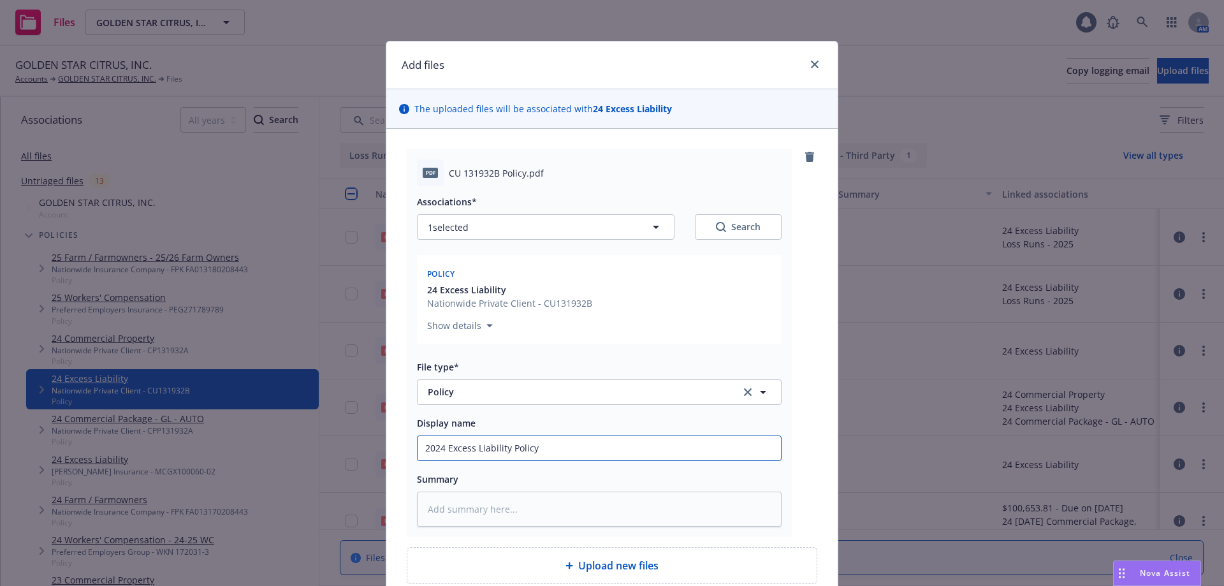
type input "2024 Excess Liability Policy"
type textarea "x"
type input "2024 Excess Liability Policy -"
type textarea "x"
type input "2024 Excess Liability Policy -"
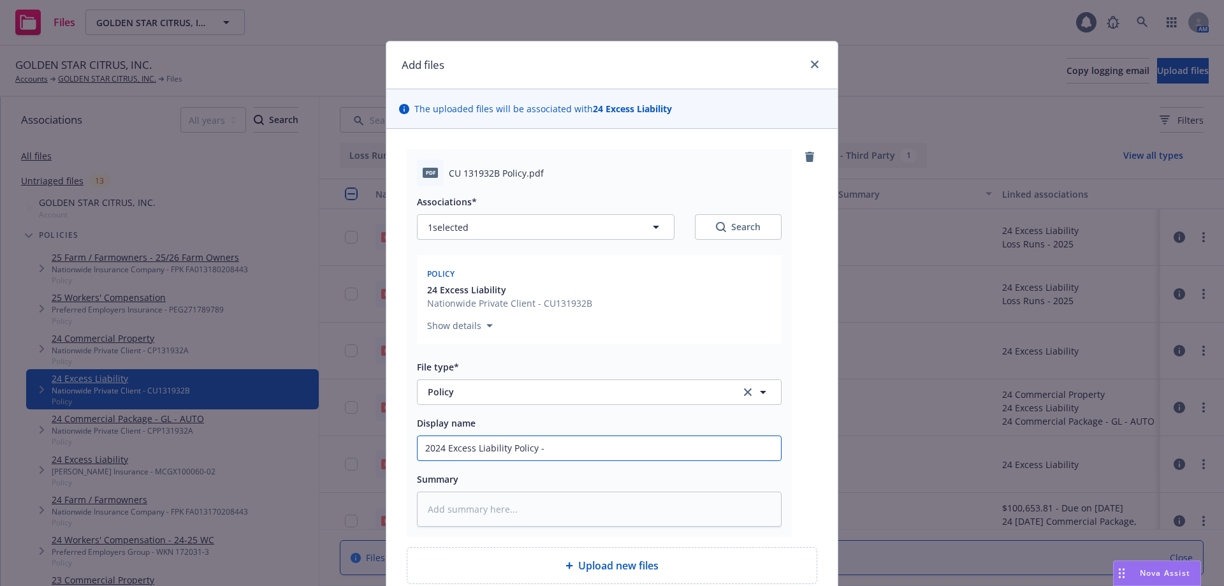
type textarea "x"
type input "2024 Excess Liability Policy - R"
type textarea "x"
type input "2024 Excess Liability Policy - RE"
type textarea "x"
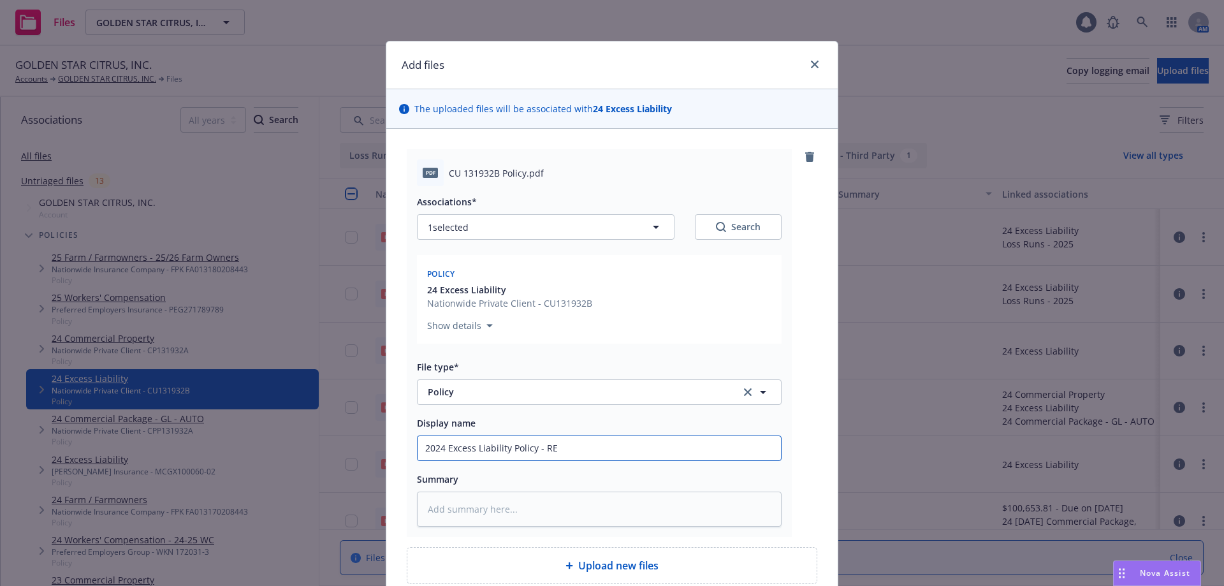
type input "2024 Excess Liability Policy - RET"
type textarea "x"
type input "2024 Excess Liability Policy - RE"
type textarea "x"
type input "2024 Excess Liability Policy - R"
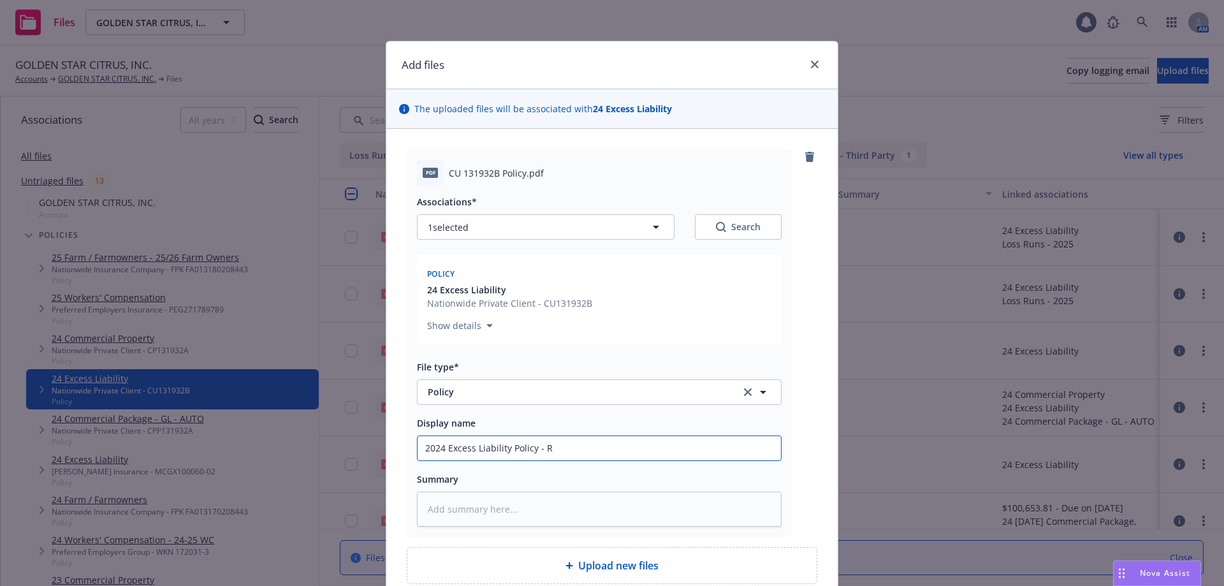
type textarea "x"
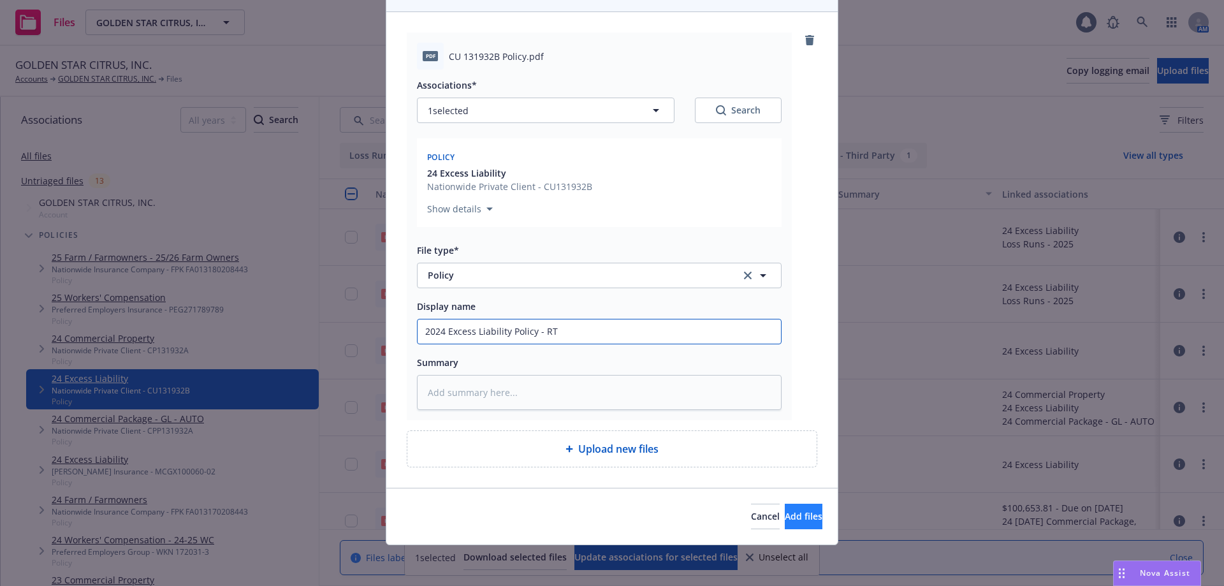
type input "2024 Excess Liability Policy - RT"
click at [785, 511] on span "Add files" at bounding box center [804, 516] width 38 height 12
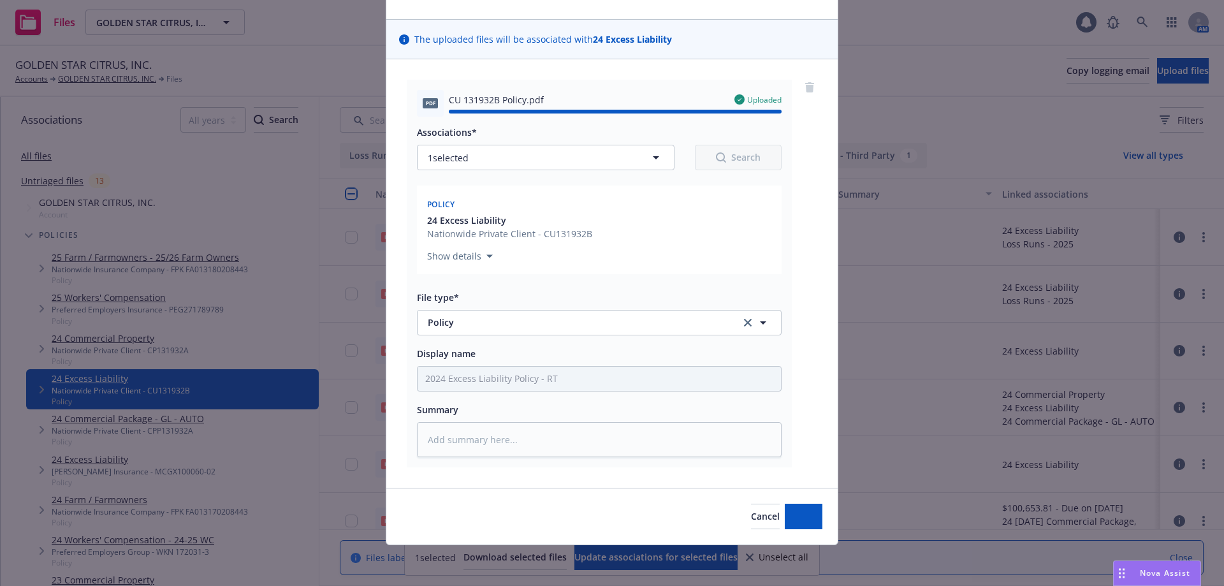
type textarea "x"
